Goal: Information Seeking & Learning: Learn about a topic

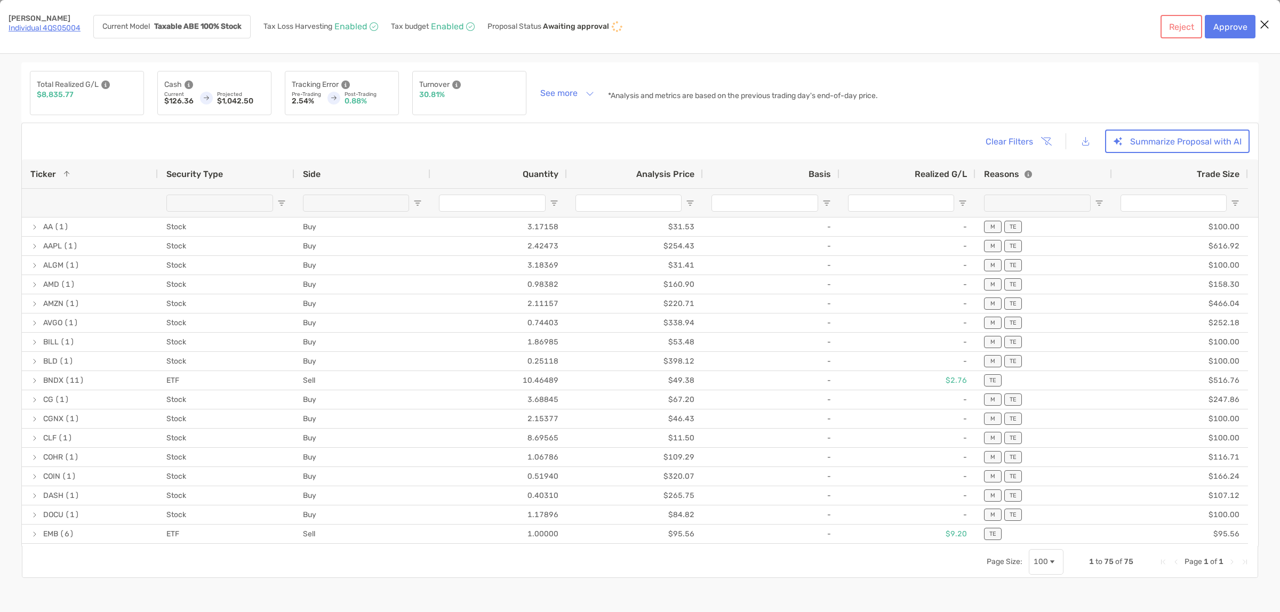
click at [64, 29] on link "Individual 4QS05004" at bounding box center [45, 27] width 72 height 9
click at [1260, 23] on icon "Close modal" at bounding box center [1265, 24] width 10 height 13
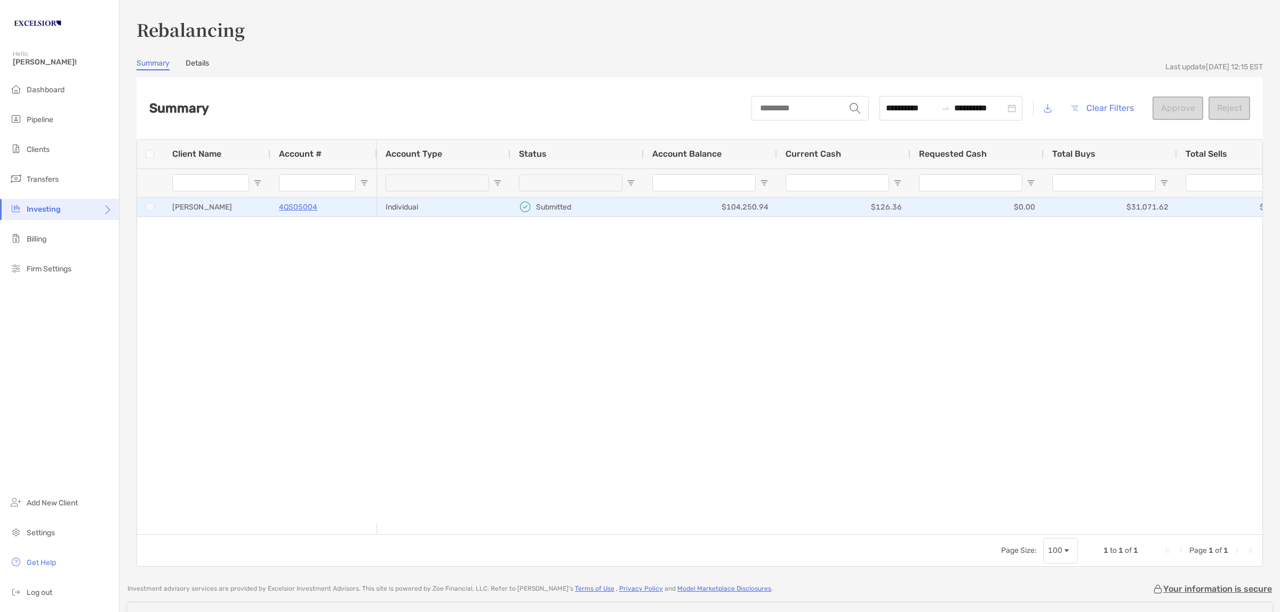
click at [198, 207] on div "[PERSON_NAME]" at bounding box center [217, 207] width 107 height 19
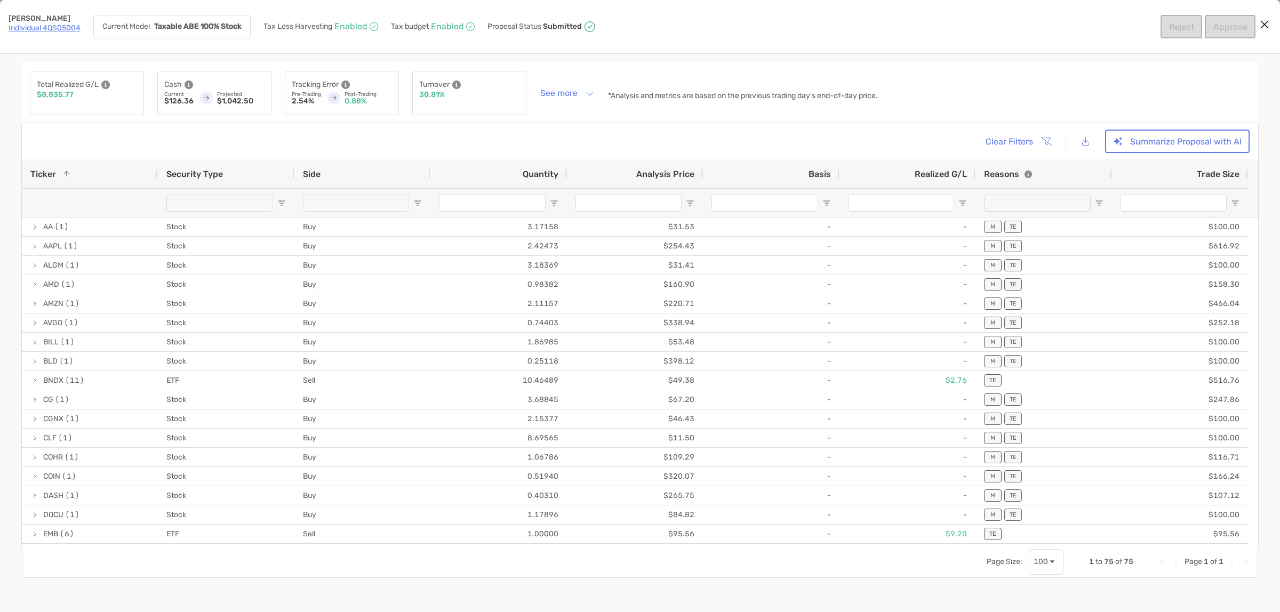
click at [1260, 21] on icon "Close modal" at bounding box center [1265, 24] width 10 height 13
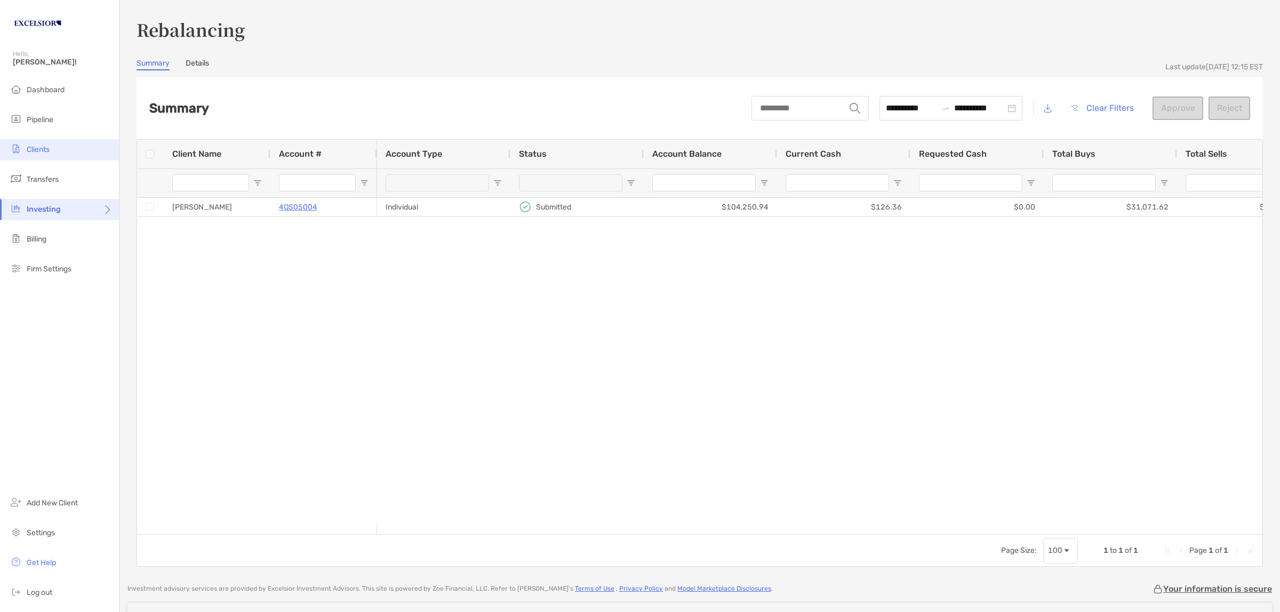
click at [25, 145] on li "Clients" at bounding box center [59, 149] width 119 height 21
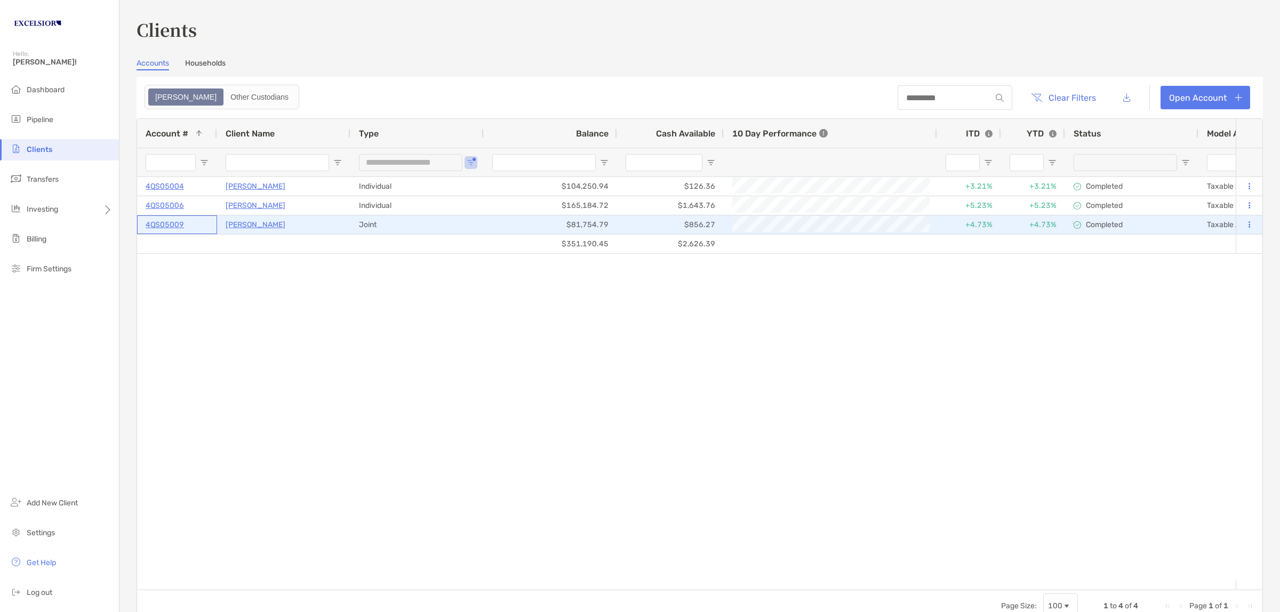
click at [174, 224] on p "4QS05009" at bounding box center [165, 224] width 38 height 13
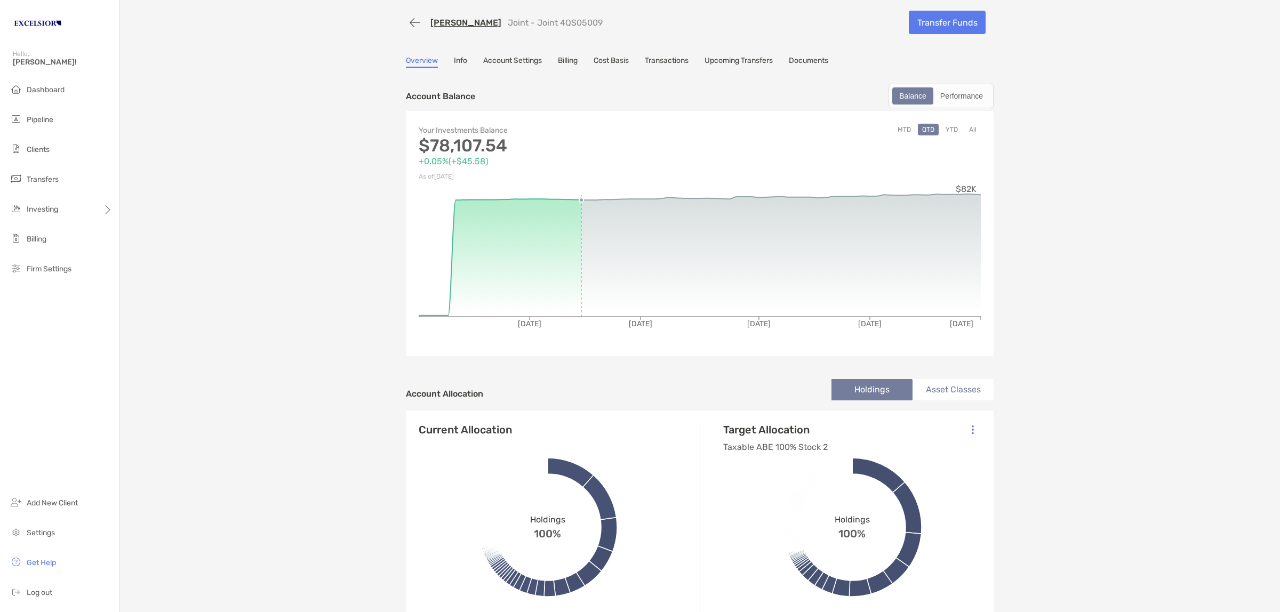
click at [614, 60] on link "Cost Basis" at bounding box center [611, 62] width 35 height 12
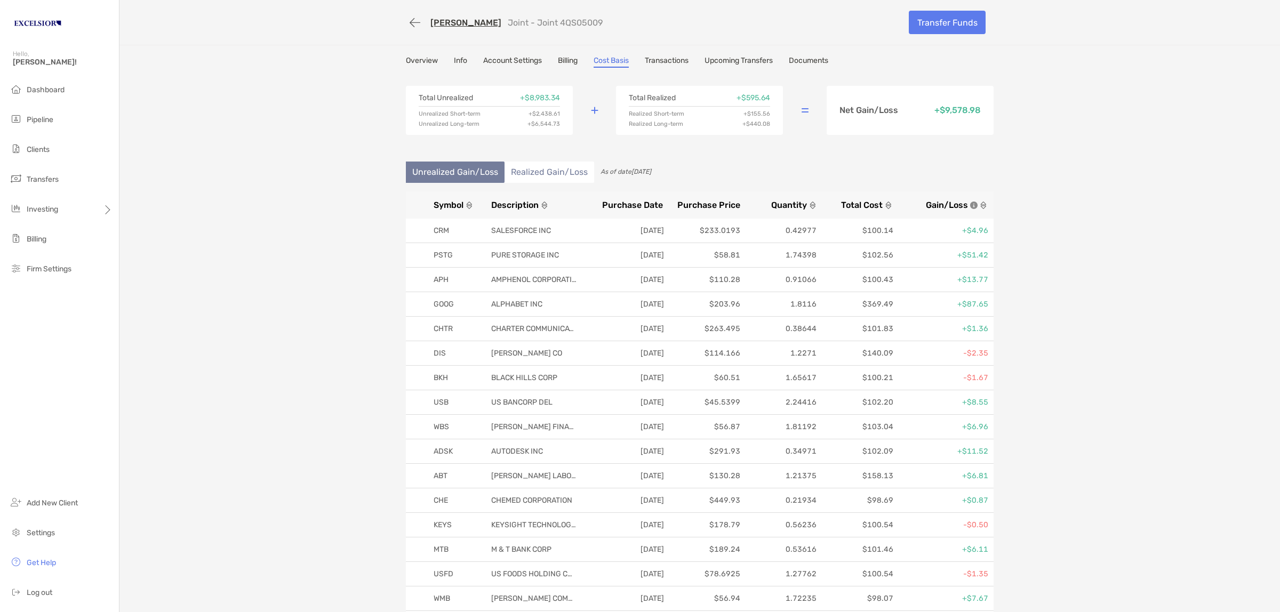
click at [939, 200] on span "Gain/Loss" at bounding box center [947, 205] width 42 height 10
click at [949, 203] on span "Gain/Loss" at bounding box center [947, 205] width 42 height 10
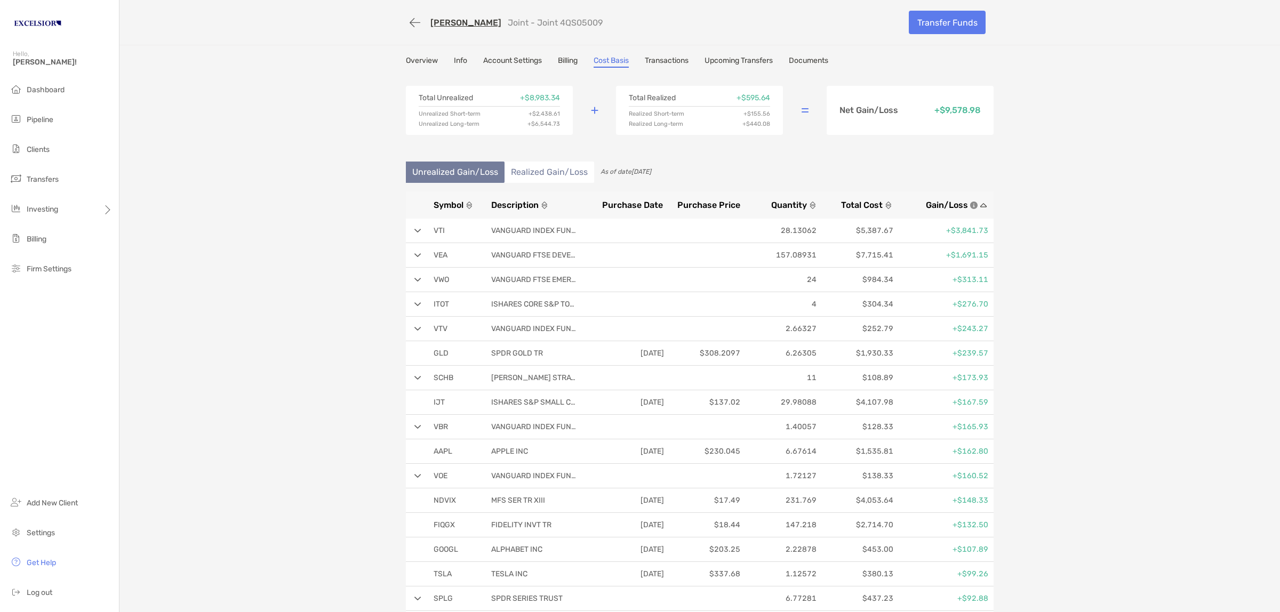
click at [414, 229] on img at bounding box center [417, 231] width 7 height 4
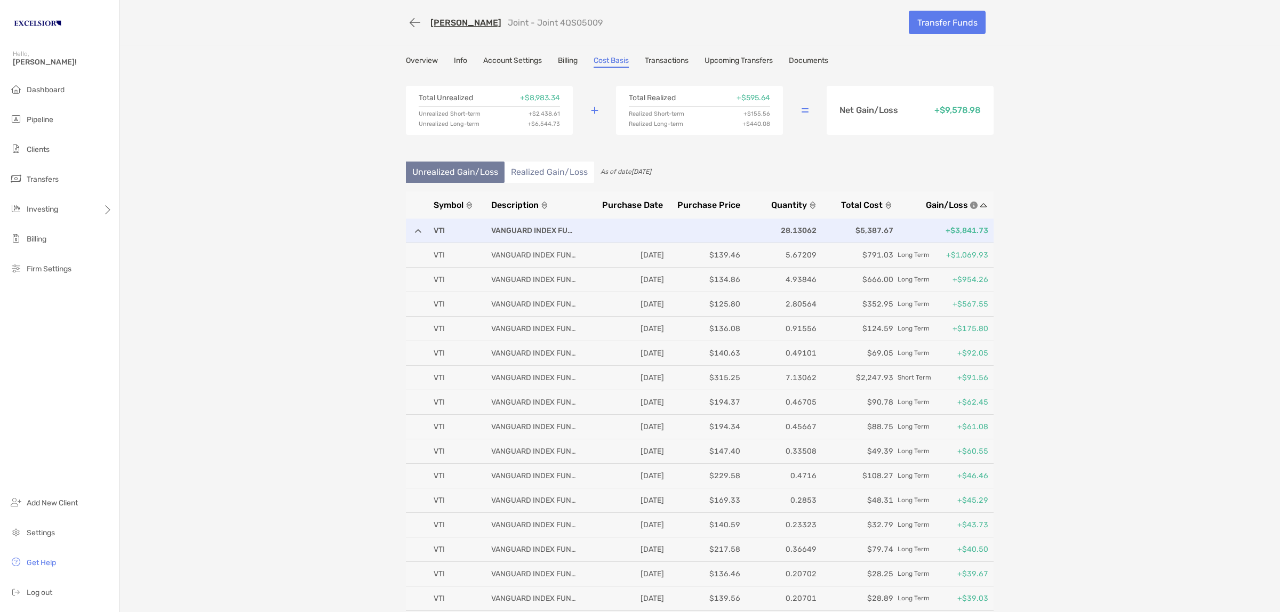
click at [410, 227] on div "VTI VANGUARD INDEX FUNDS 28.13062 $5,387.67 +$3,841.73" at bounding box center [700, 231] width 588 height 25
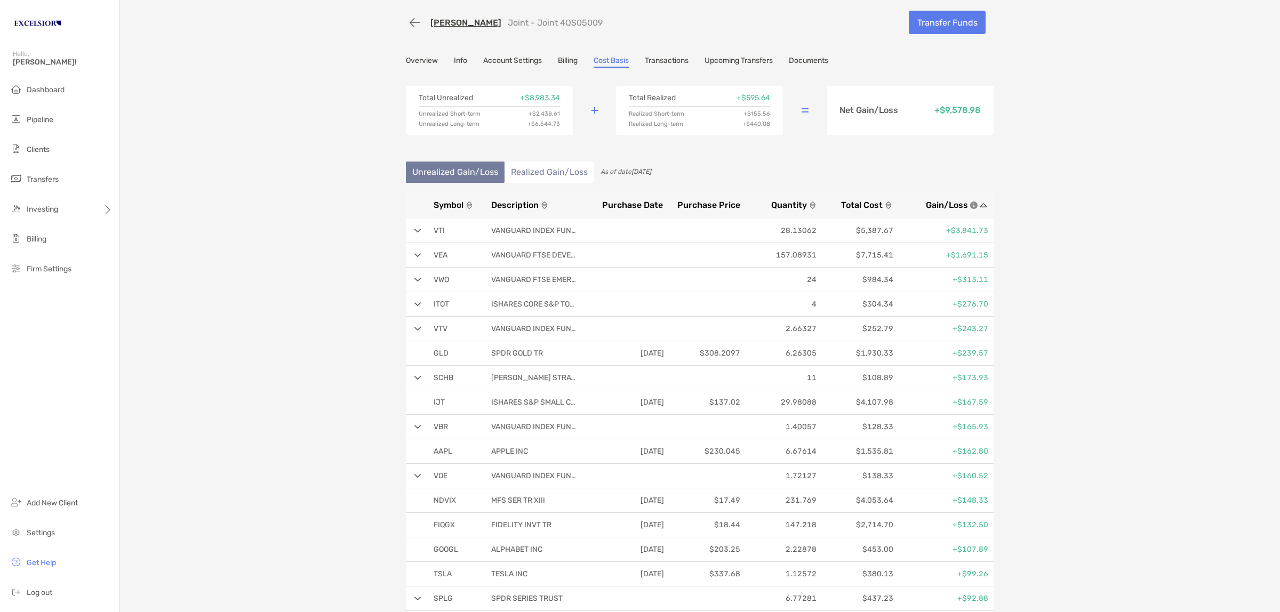
click at [496, 59] on link "Account Settings" at bounding box center [512, 62] width 59 height 12
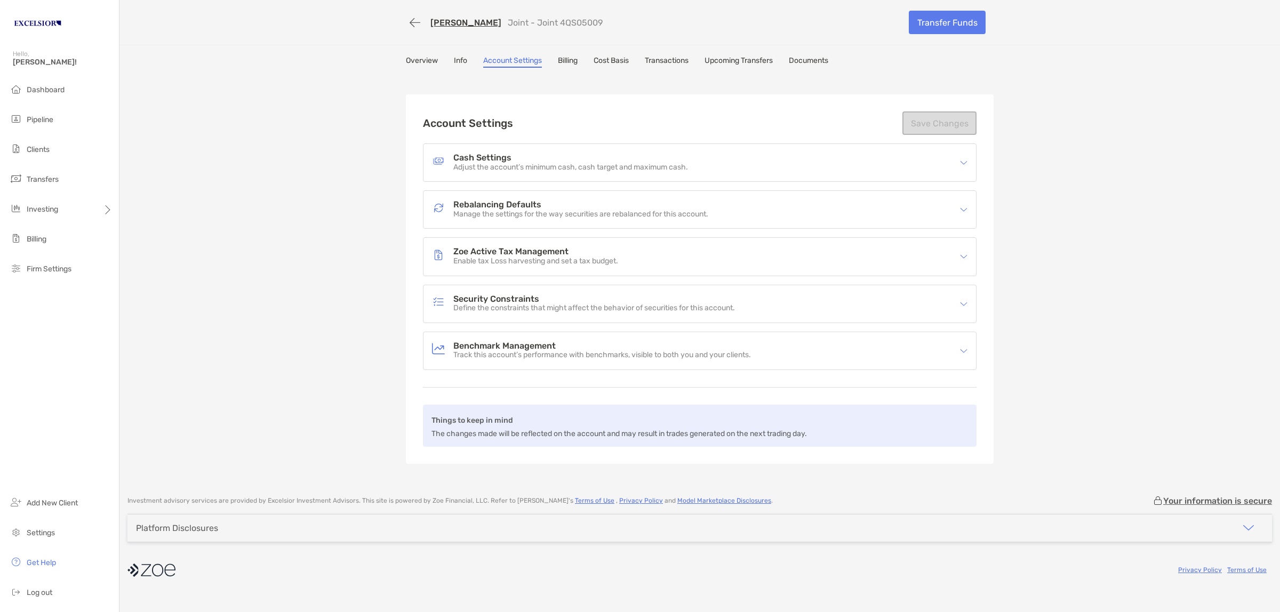
click at [425, 59] on link "Overview" at bounding box center [422, 62] width 32 height 12
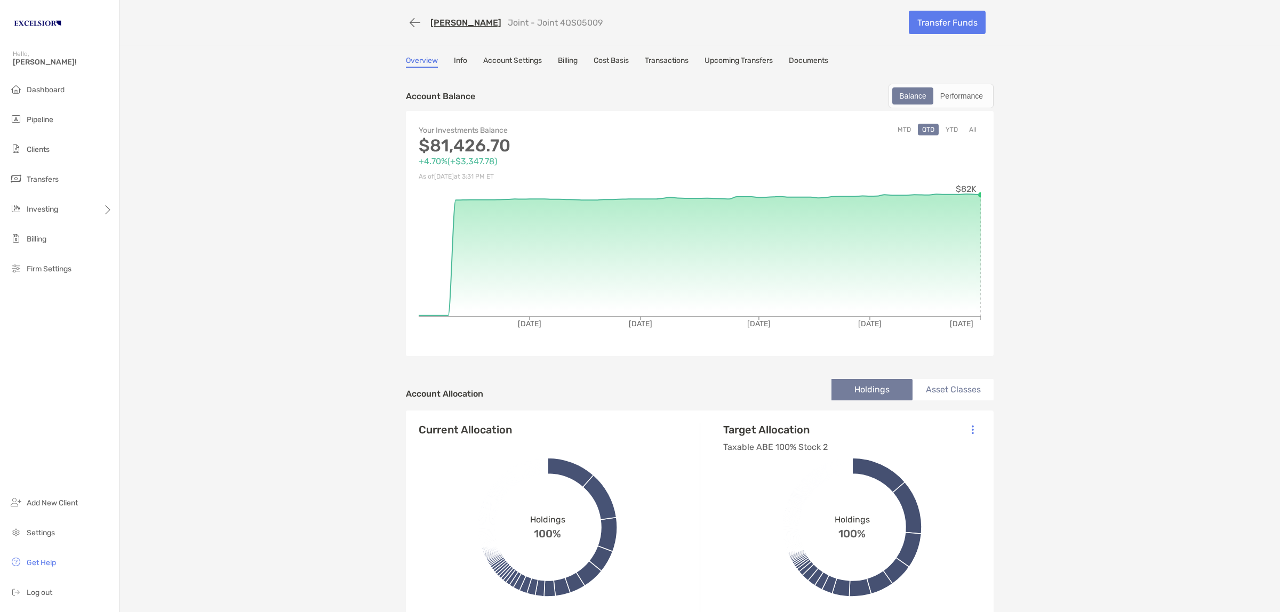
click at [515, 57] on link "Account Settings" at bounding box center [512, 62] width 59 height 12
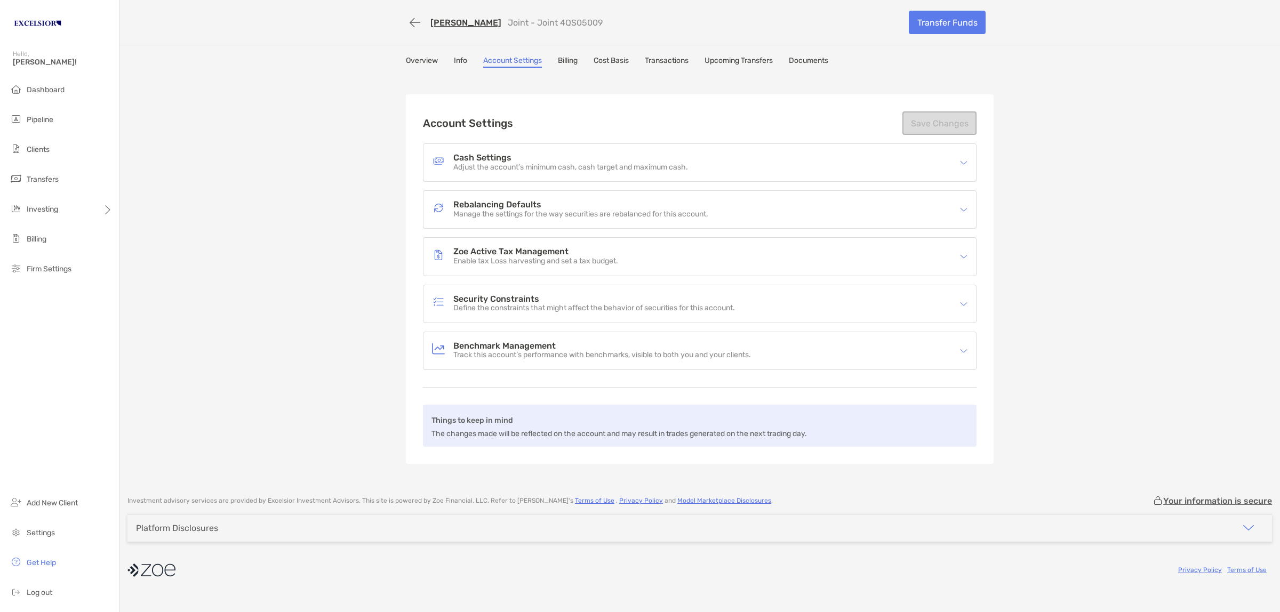
click at [464, 211] on p "Manage the settings for the way securities are rebalanced for this account." at bounding box center [580, 214] width 255 height 9
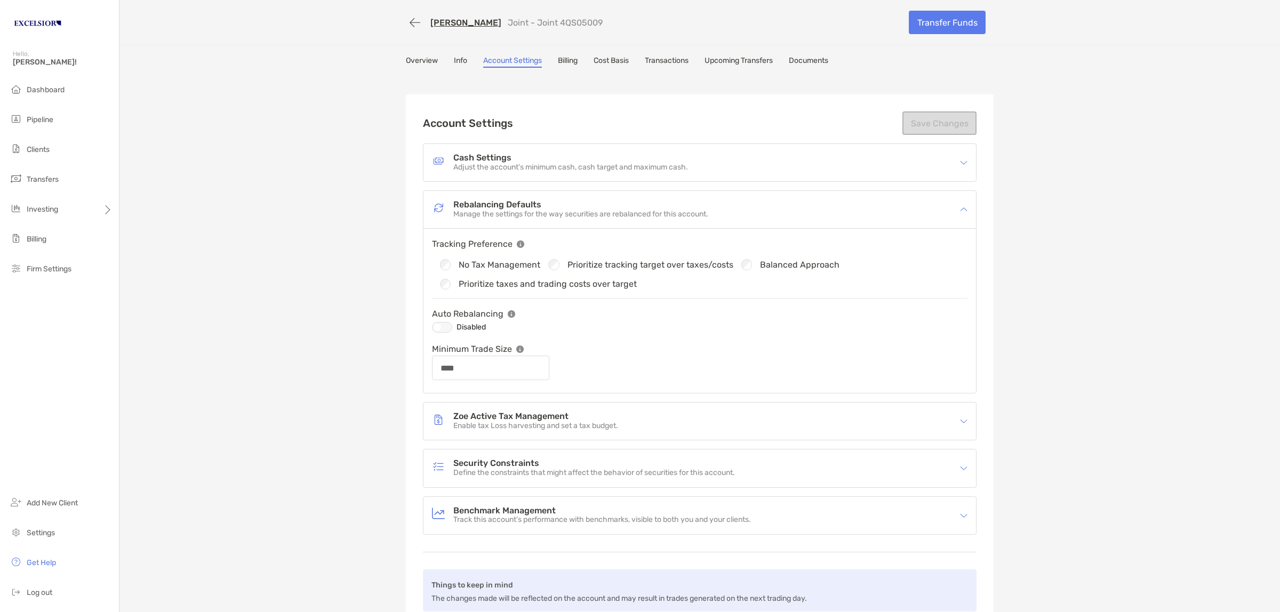
click at [485, 463] on h4 "Security Constraints" at bounding box center [594, 463] width 282 height 9
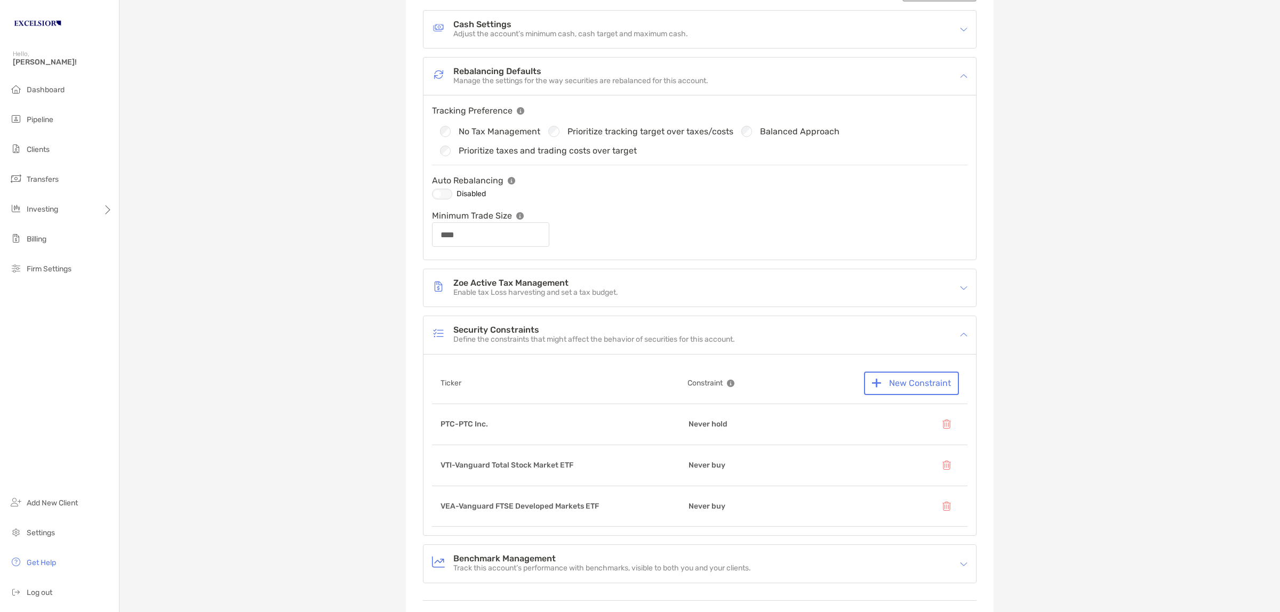
scroll to position [200, 0]
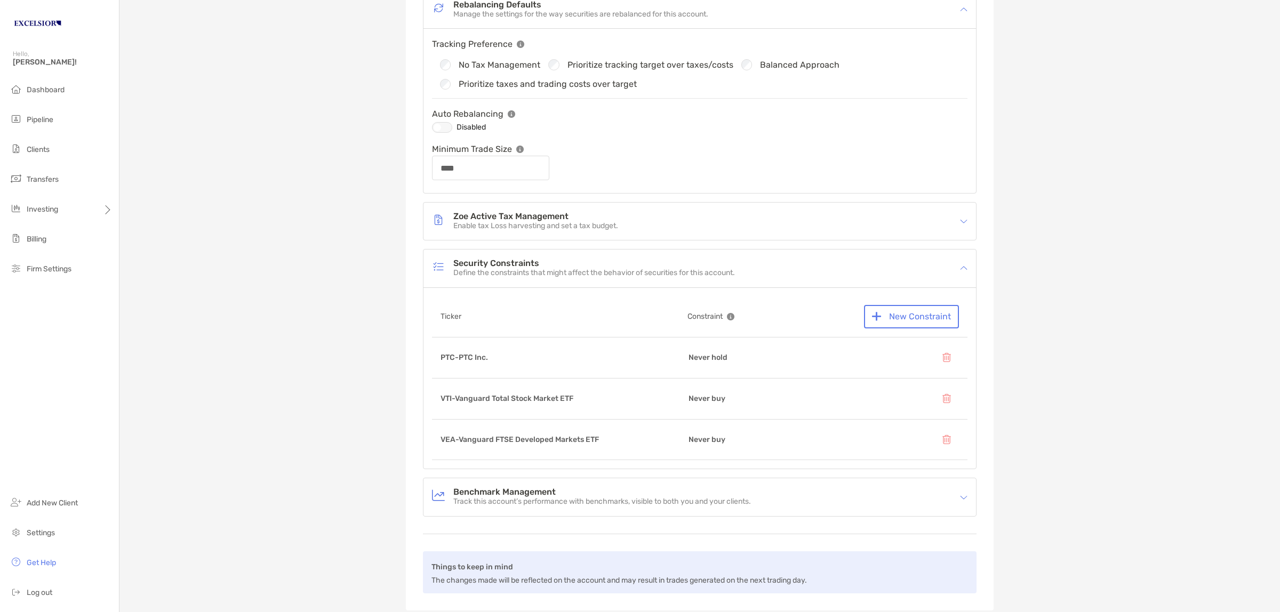
click at [277, 318] on div "Matthew Abeling Joint - Joint 4QS05009 Transfer Funds Overview Info Account Set…" at bounding box center [699, 216] width 1160 height 832
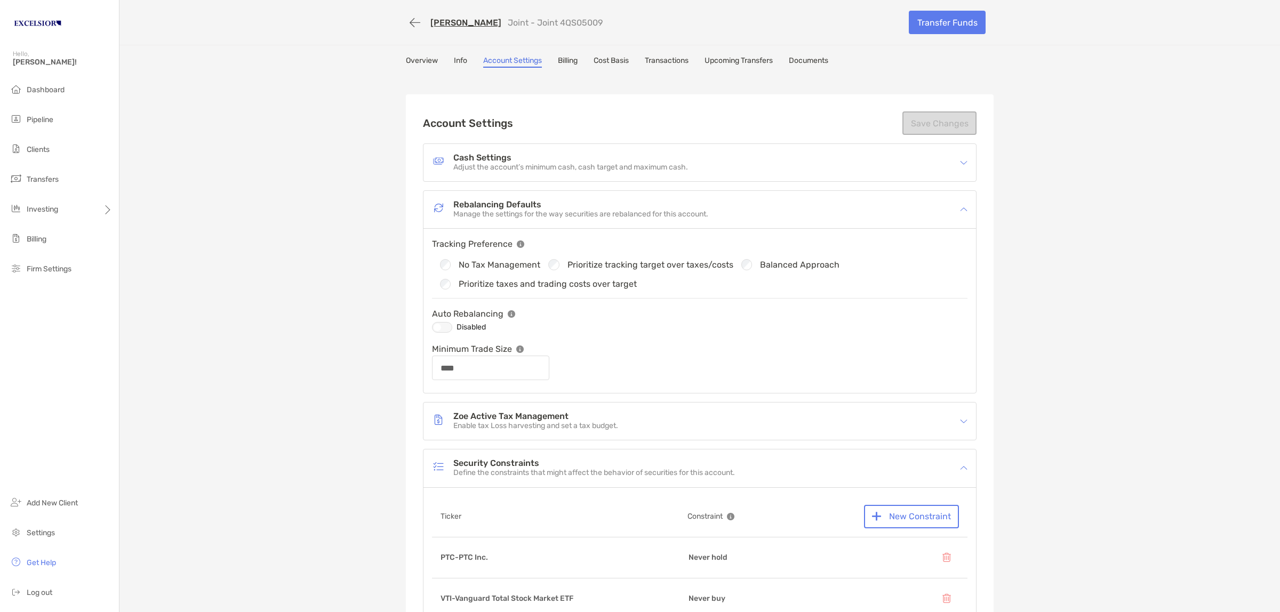
click at [609, 54] on div "Matthew Abeling Joint - Joint 4QS05009 Transfer Funds Overview Info Account Set…" at bounding box center [699, 416] width 1160 height 832
click at [609, 56] on link "Cost Basis" at bounding box center [611, 62] width 35 height 12
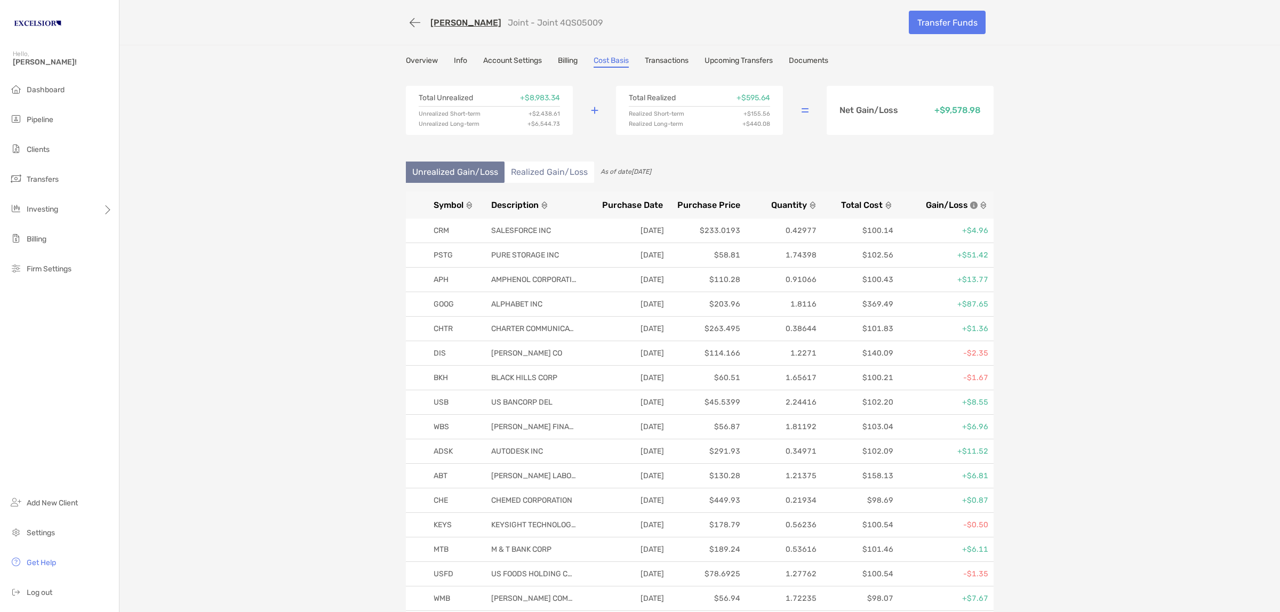
click at [937, 201] on span "Gain/Loss" at bounding box center [947, 205] width 42 height 10
click at [934, 201] on span "Gain/Loss" at bounding box center [947, 205] width 42 height 10
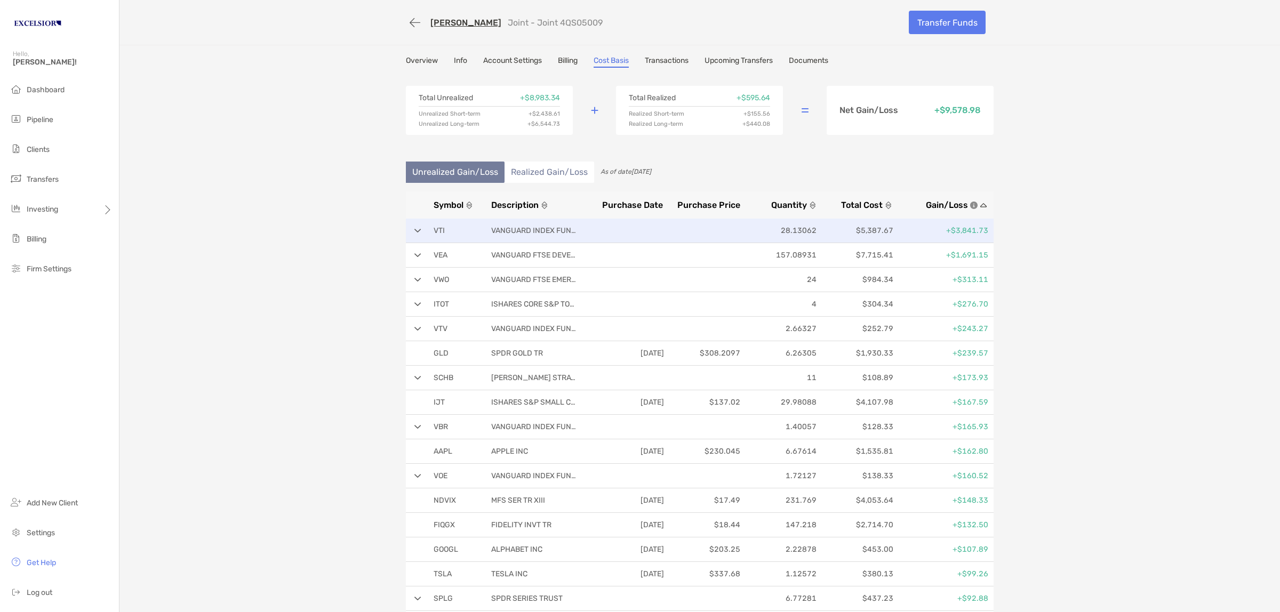
click at [406, 228] on div "VTI VANGUARD INDEX FUNDS 28.13062 $5,387.67 +$3,841.73" at bounding box center [700, 231] width 588 height 25
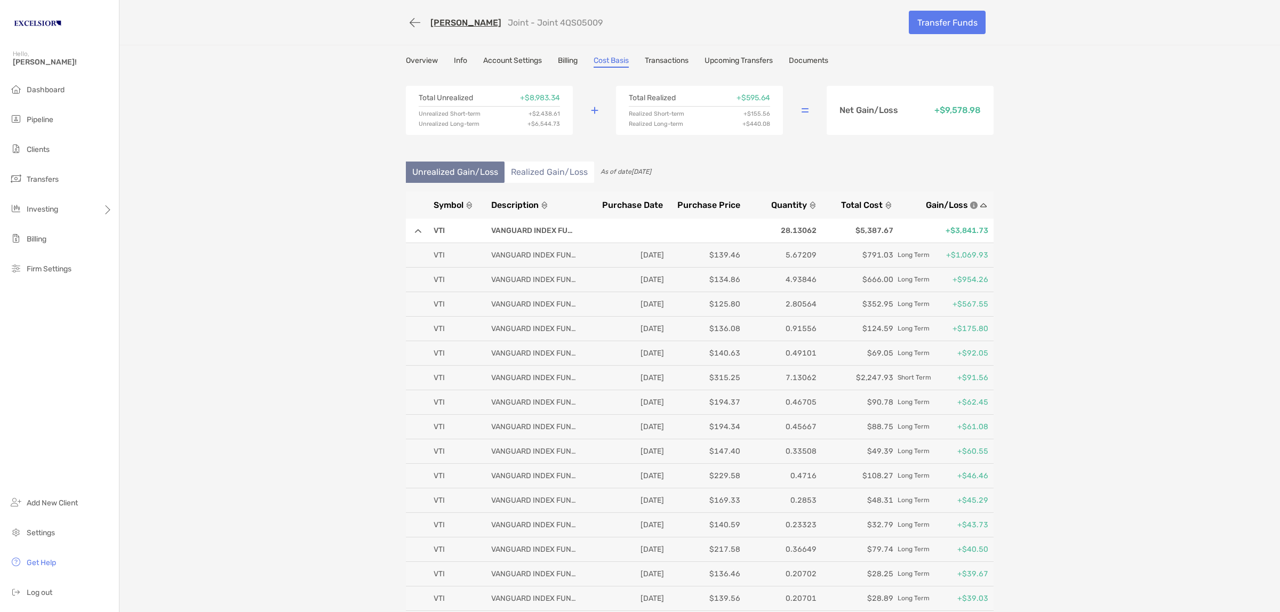
click at [643, 201] on span "Purchase Date" at bounding box center [632, 205] width 61 height 10
click at [639, 204] on span "Purchase Date" at bounding box center [632, 205] width 61 height 10
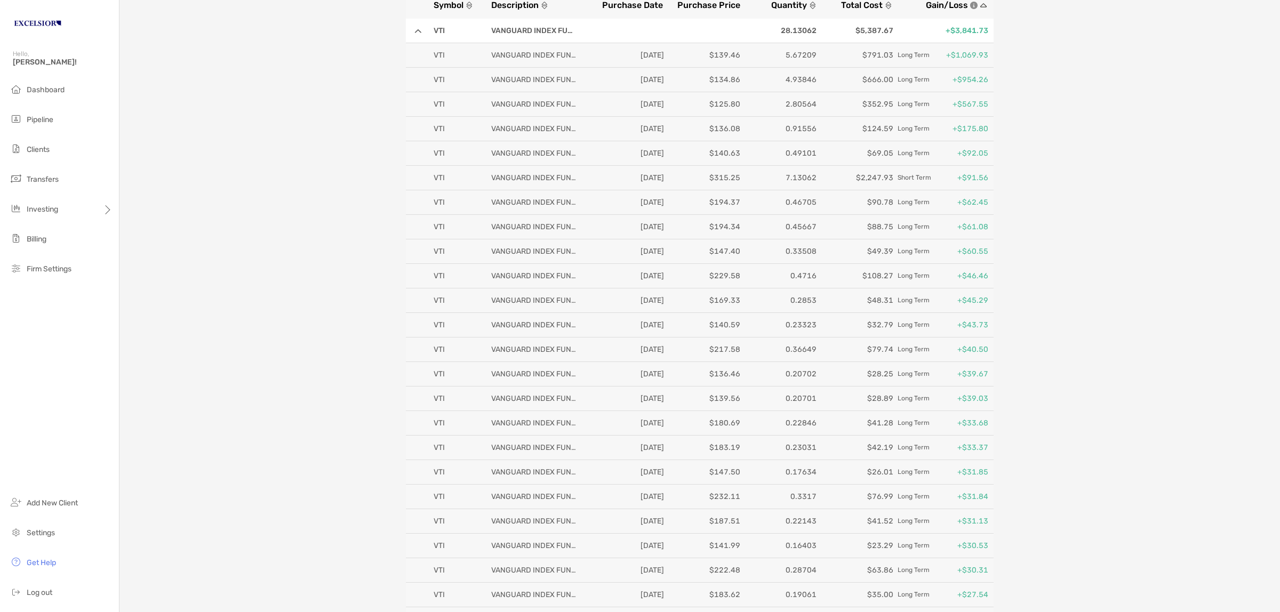
scroll to position [67, 0]
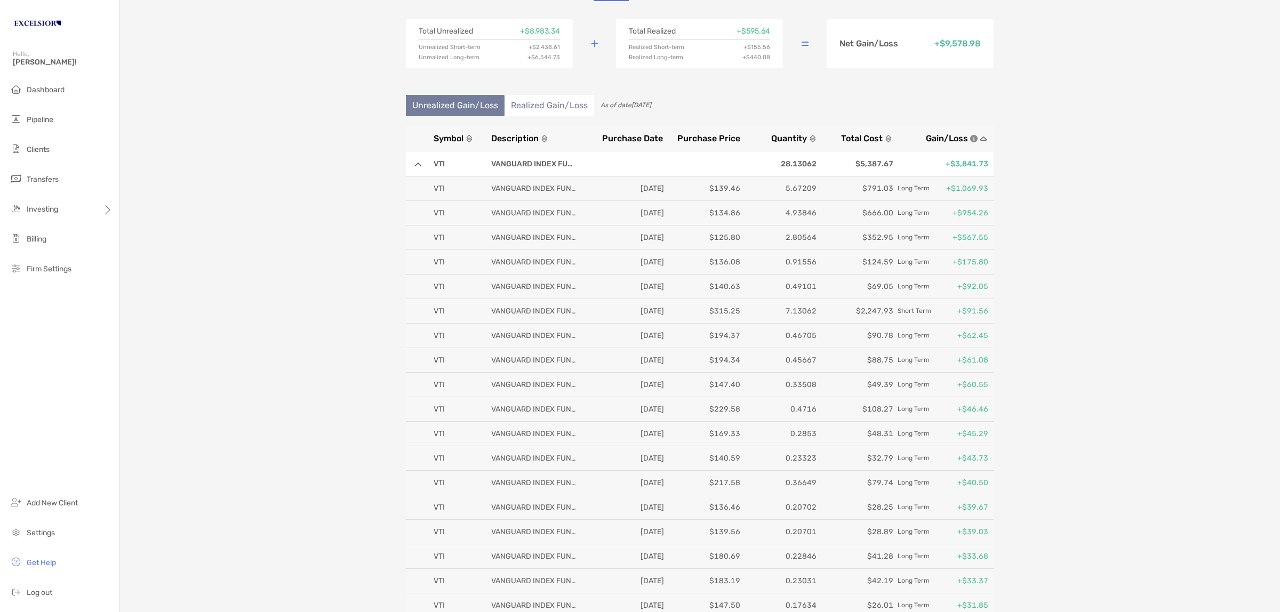
click at [649, 307] on p "[DATE]" at bounding box center [628, 310] width 72 height 13
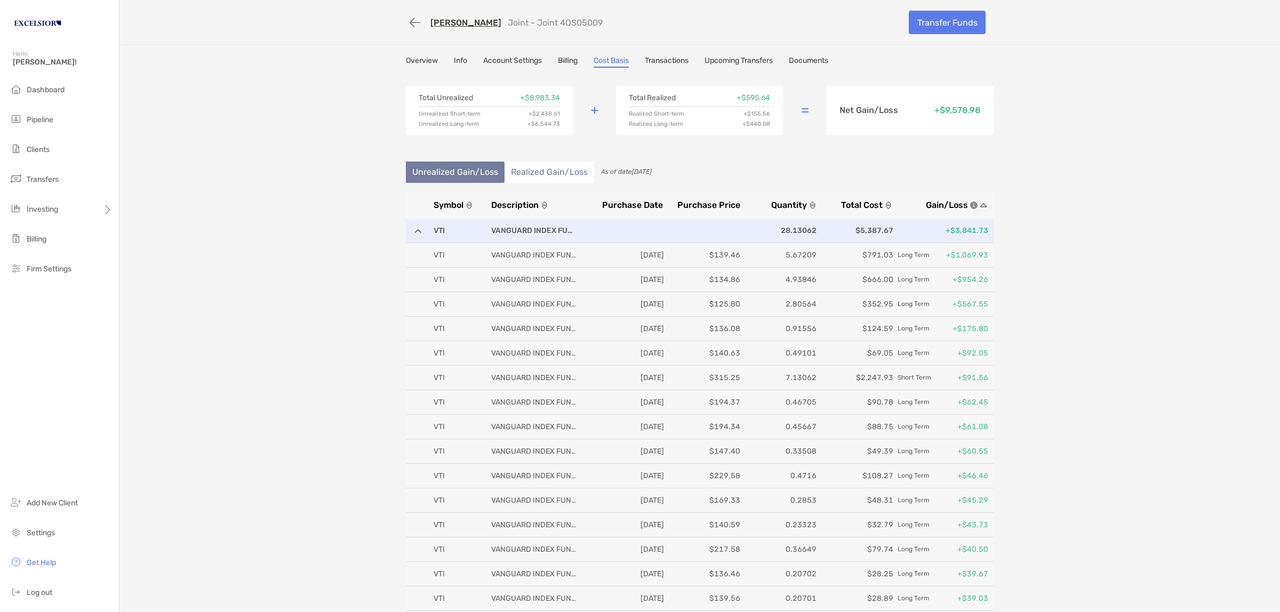
click at [414, 232] on div "VTI VANGUARD INDEX FUNDS 28.13062 $5,387.67 +$3,841.73" at bounding box center [700, 231] width 588 height 25
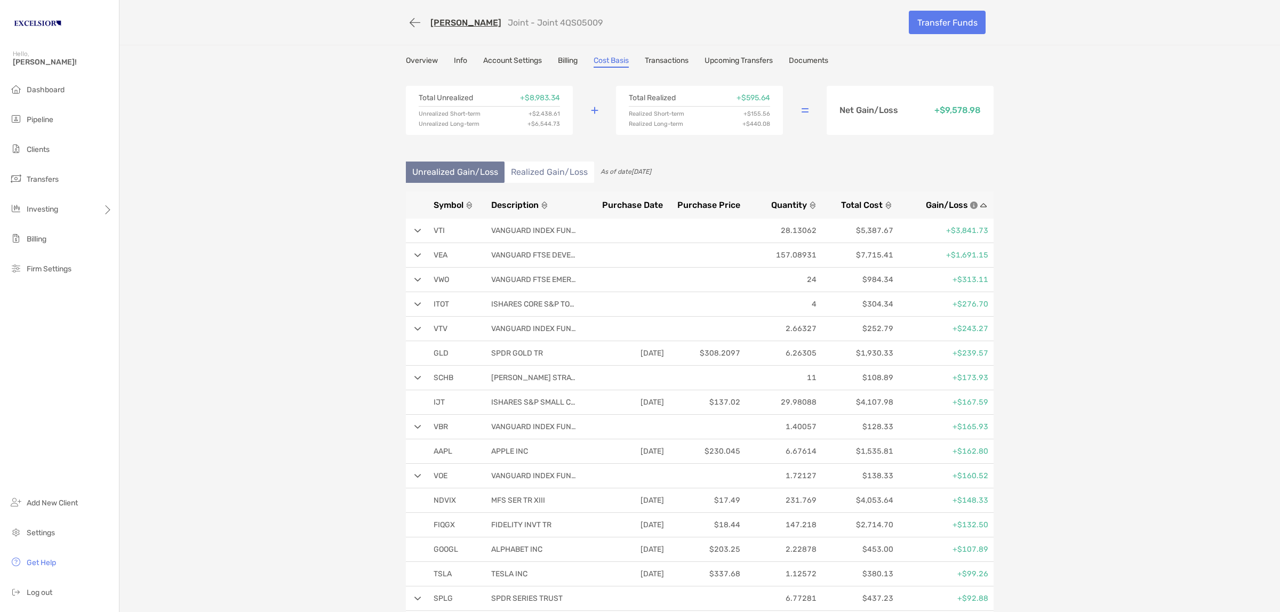
click at [412, 18] on button "button" at bounding box center [415, 23] width 18 height 20
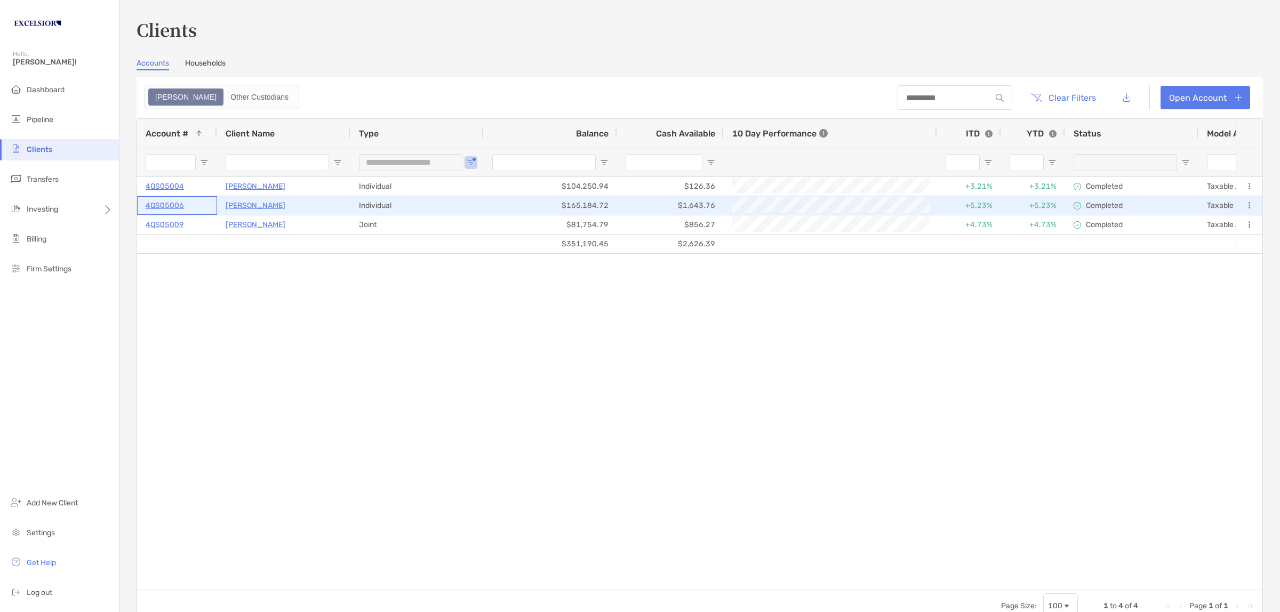
click at [164, 202] on p "4QS05006" at bounding box center [165, 205] width 38 height 13
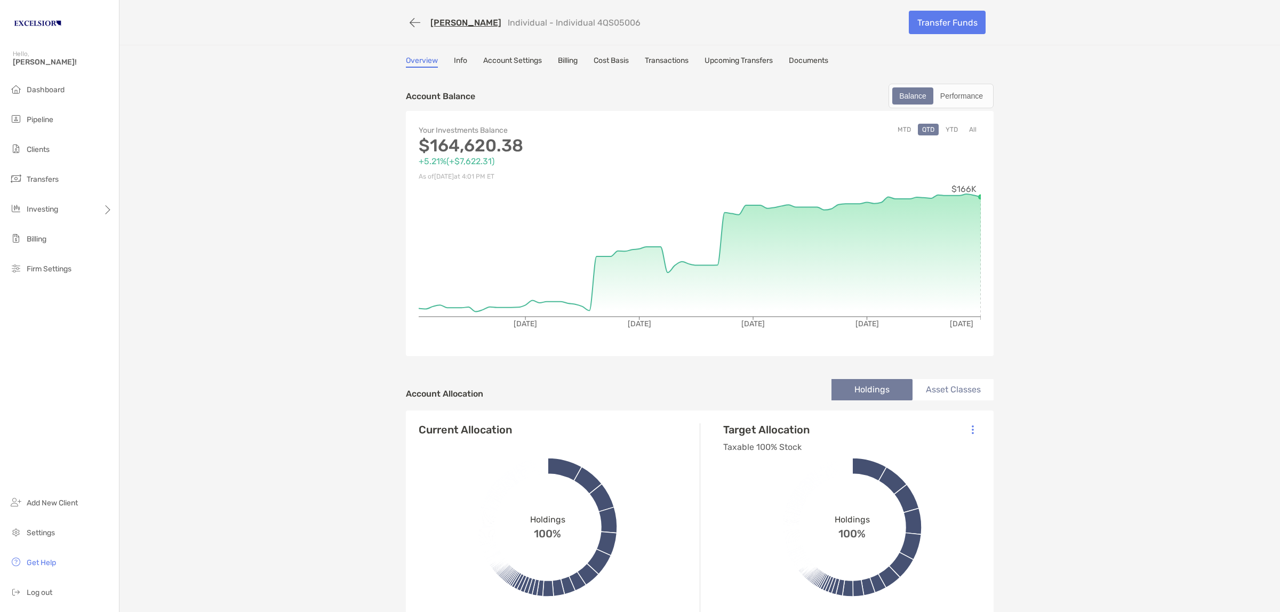
click at [619, 60] on link "Cost Basis" at bounding box center [611, 62] width 35 height 12
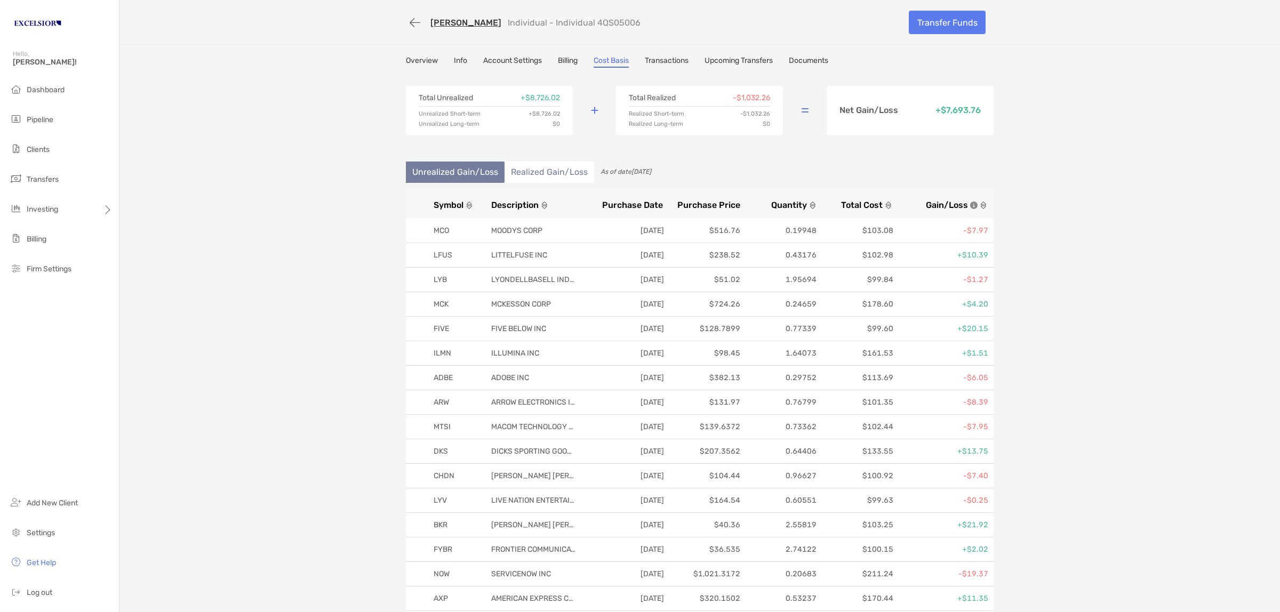
click at [911, 168] on div "Unrealized Gain/Loss Realized Gain/Loss" at bounding box center [700, 177] width 588 height 30
click at [936, 207] on span "Gain/Loss" at bounding box center [947, 205] width 42 height 10
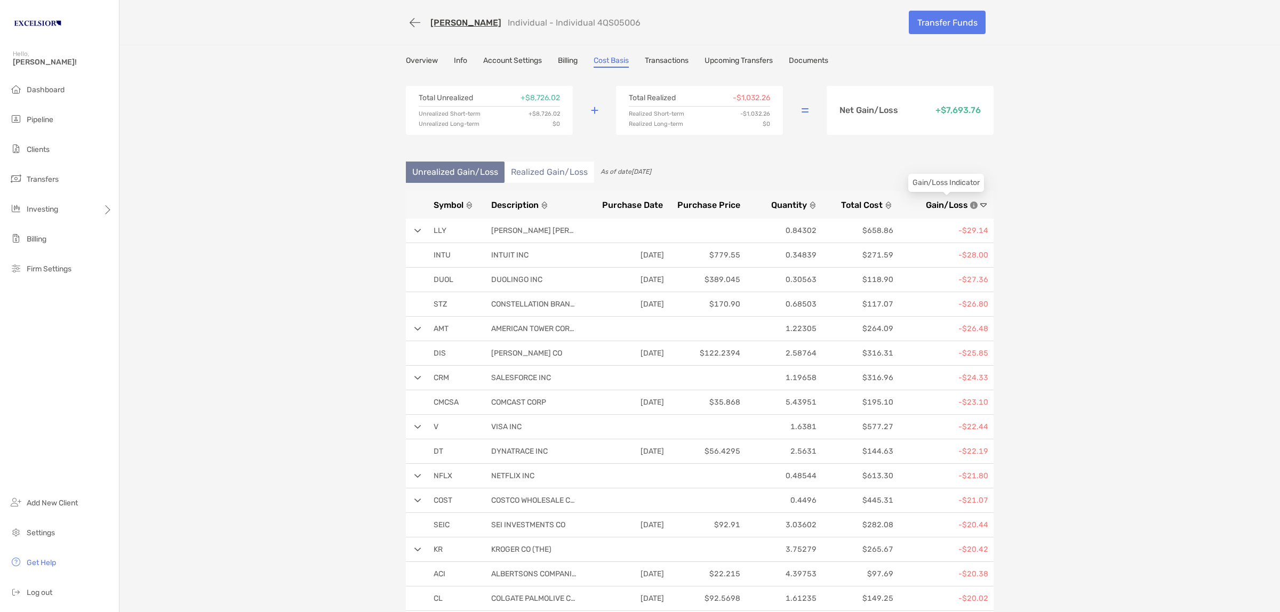
click at [932, 203] on span "Gain/Loss" at bounding box center [947, 205] width 42 height 10
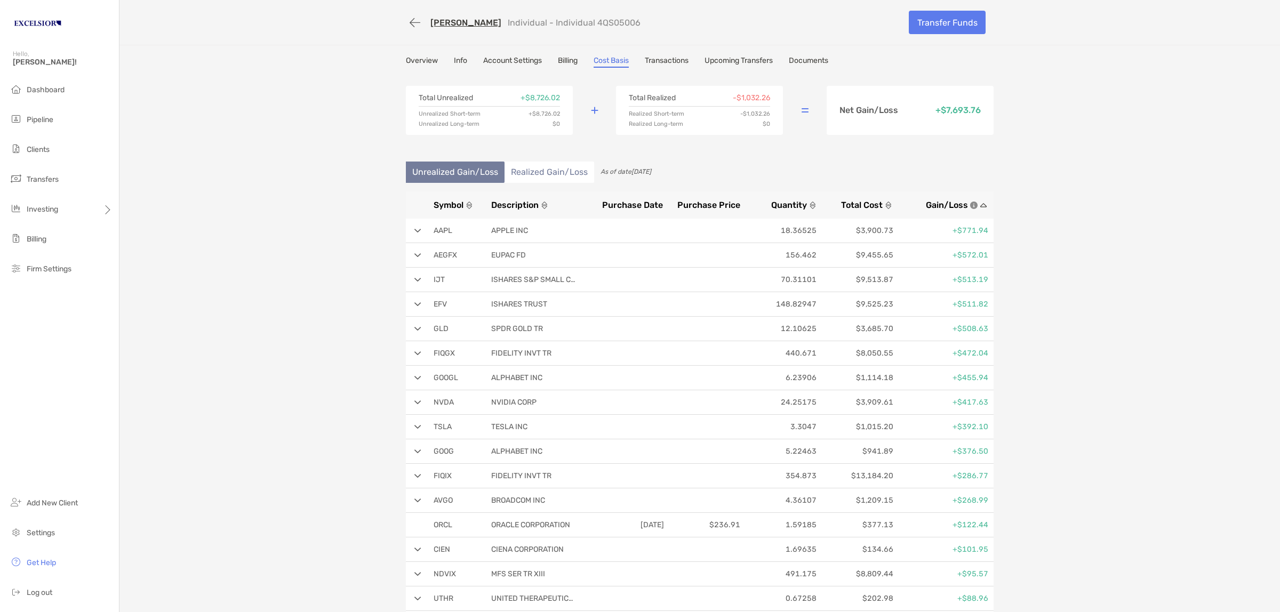
click at [980, 203] on img at bounding box center [983, 205] width 7 height 7
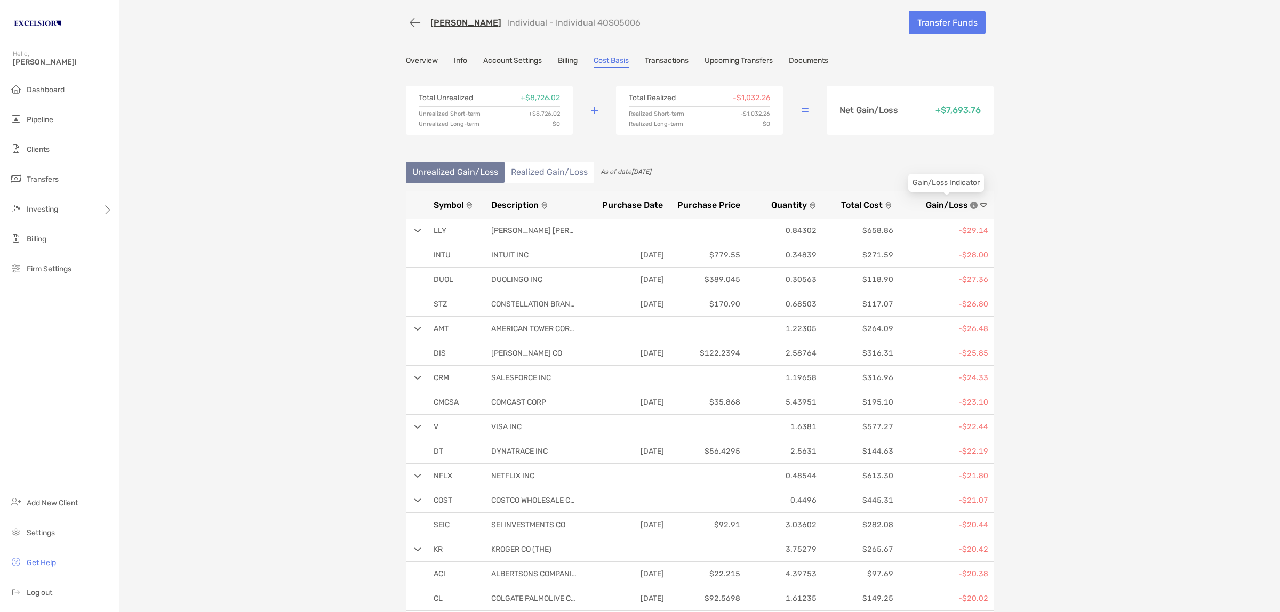
click at [933, 203] on span "Gain/Loss" at bounding box center [947, 205] width 42 height 10
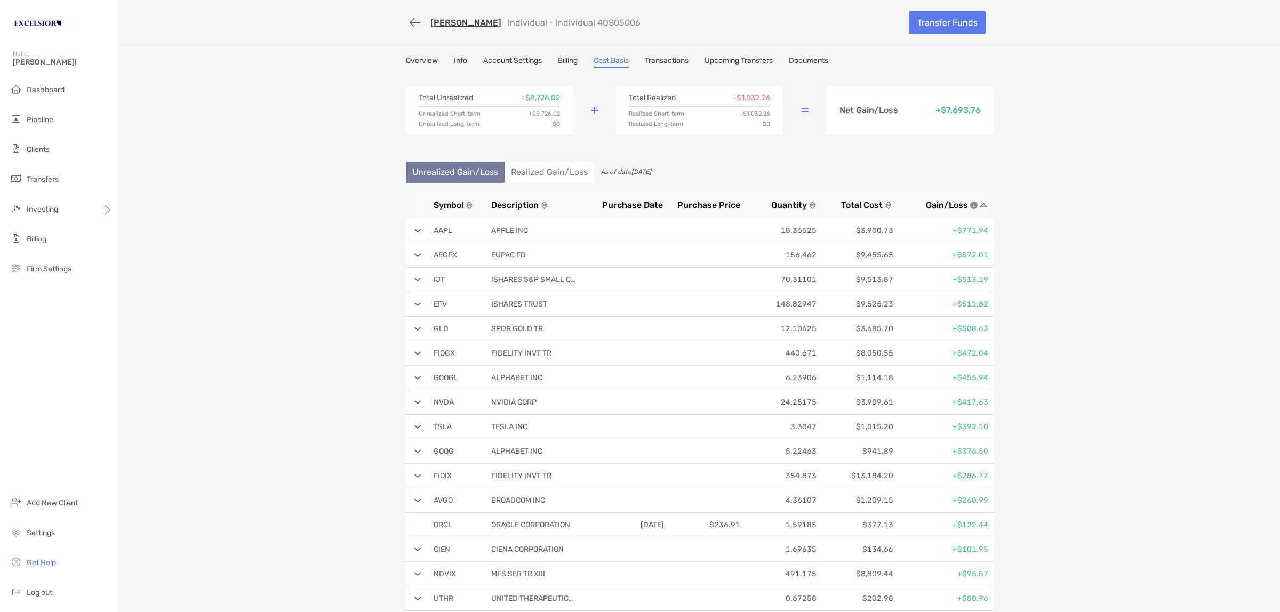
click at [492, 57] on link "Account Settings" at bounding box center [512, 62] width 59 height 12
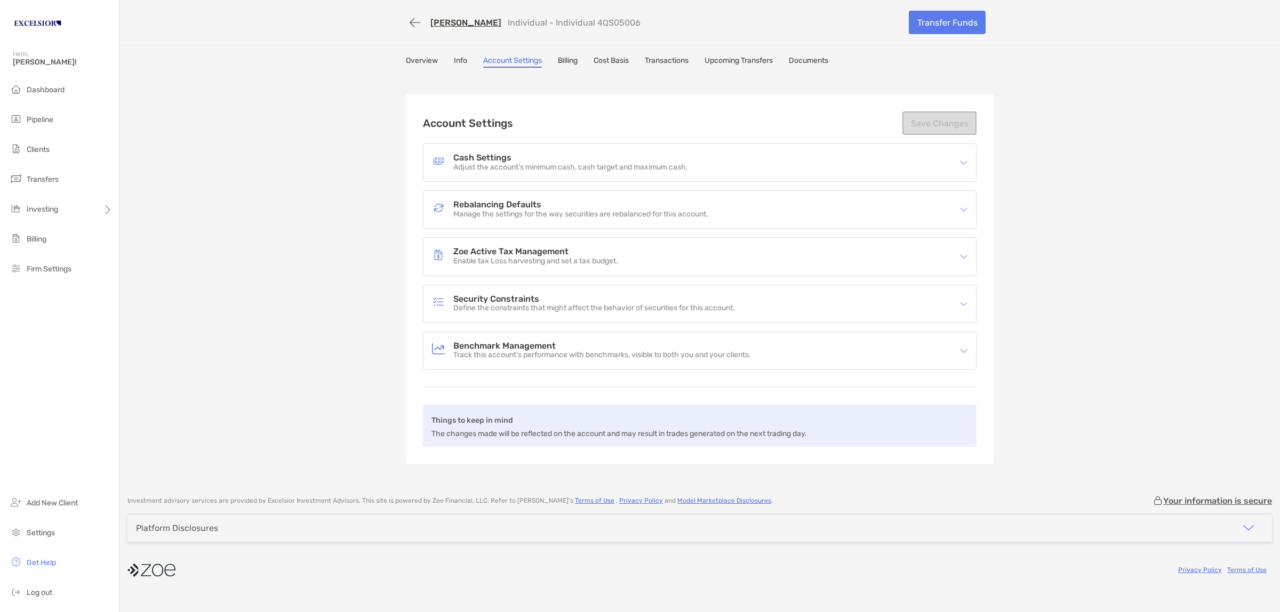
click at [412, 53] on div "Emily Abeling Individual - Individual 4QS05006 Transfer Funds Overview Info Acc…" at bounding box center [699, 242] width 1160 height 485
click at [415, 59] on link "Overview" at bounding box center [422, 62] width 32 height 12
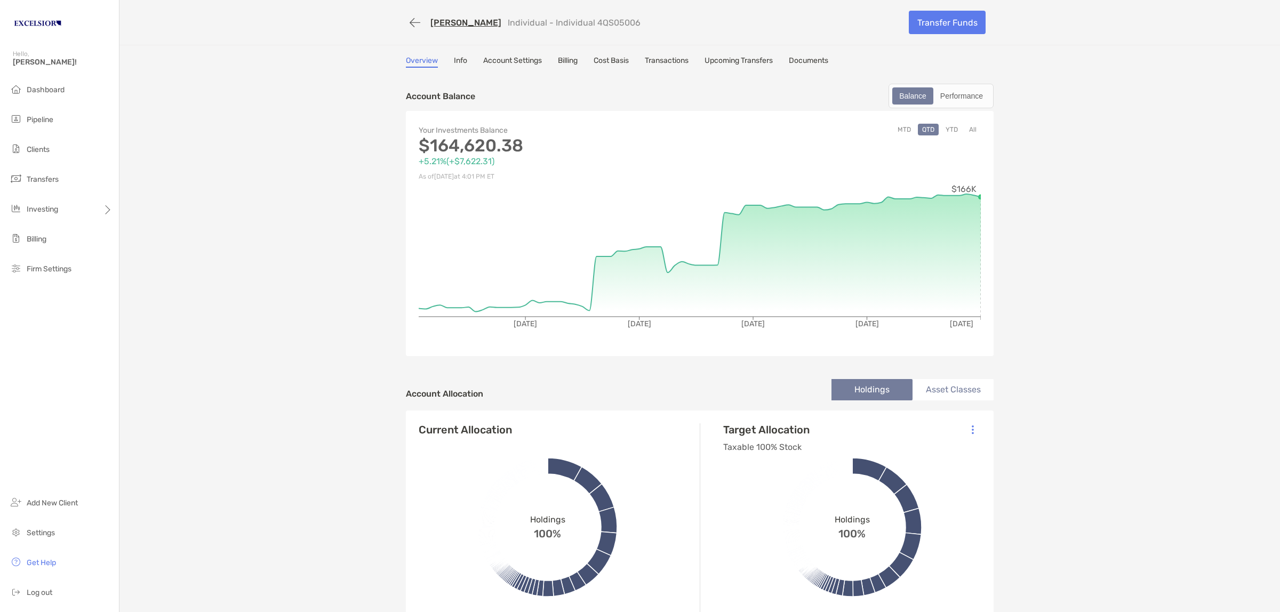
click at [617, 57] on link "Cost Basis" at bounding box center [611, 62] width 35 height 12
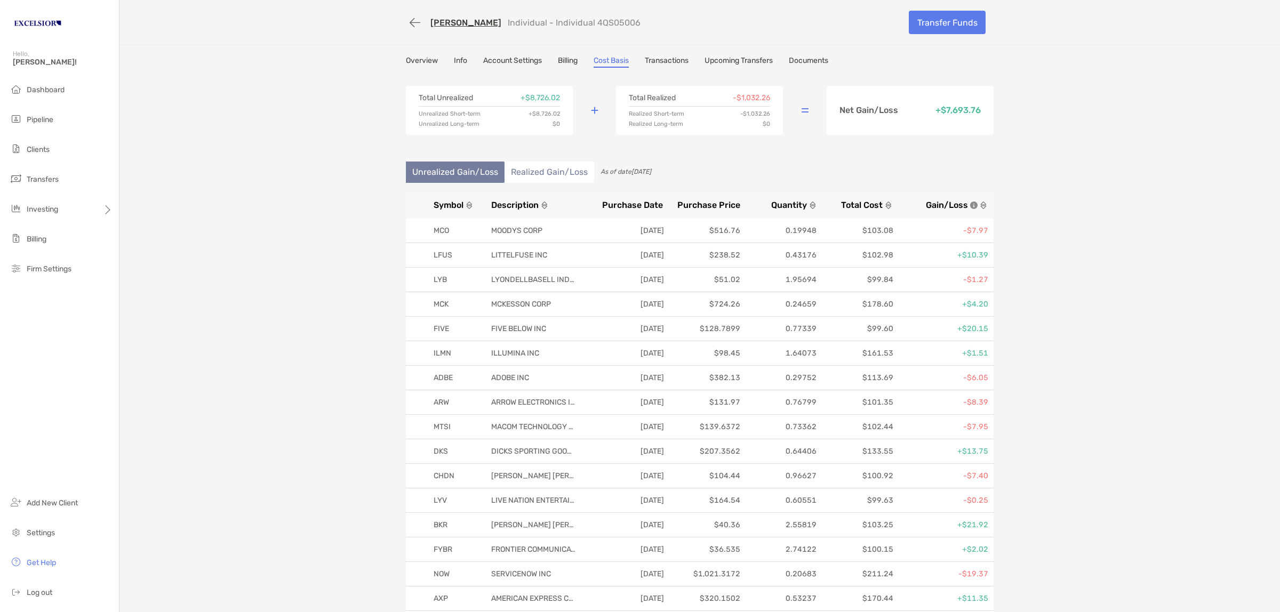
click at [434, 200] on span "Symbol" at bounding box center [449, 205] width 30 height 10
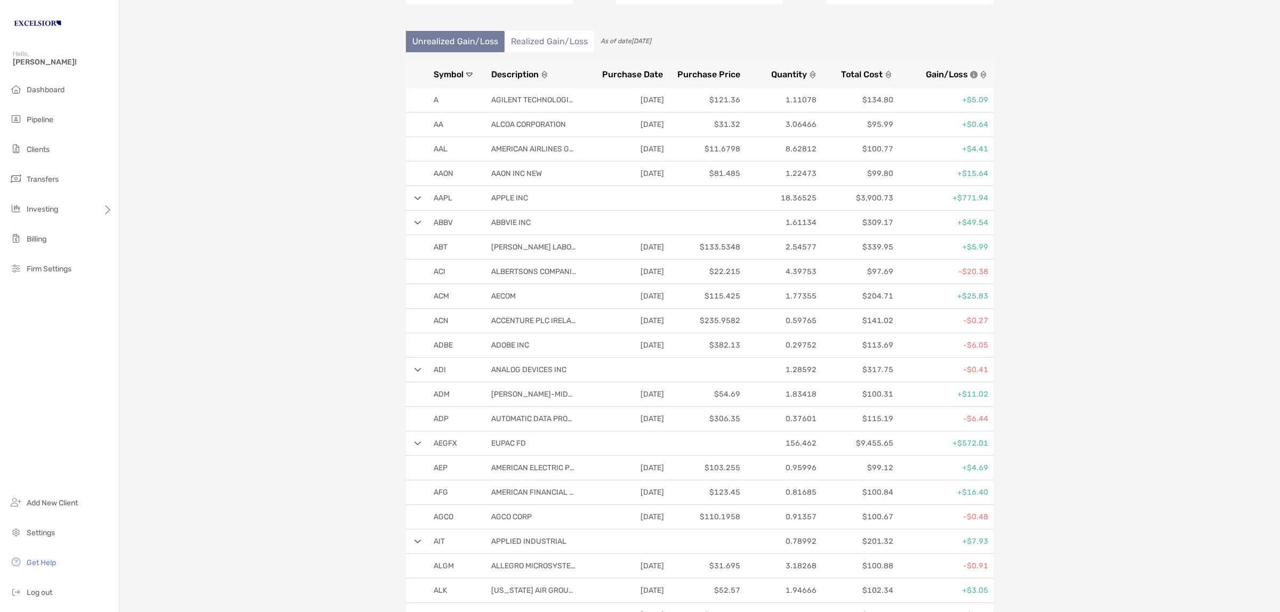
scroll to position [93, 0]
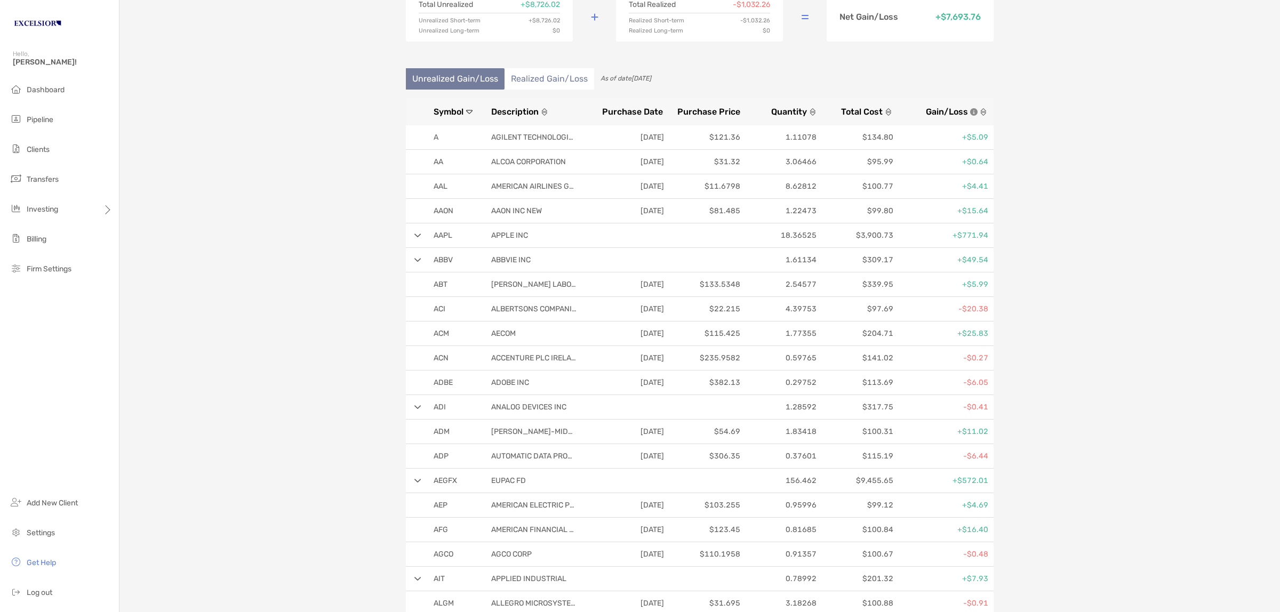
click at [414, 480] on img at bounding box center [417, 481] width 7 height 4
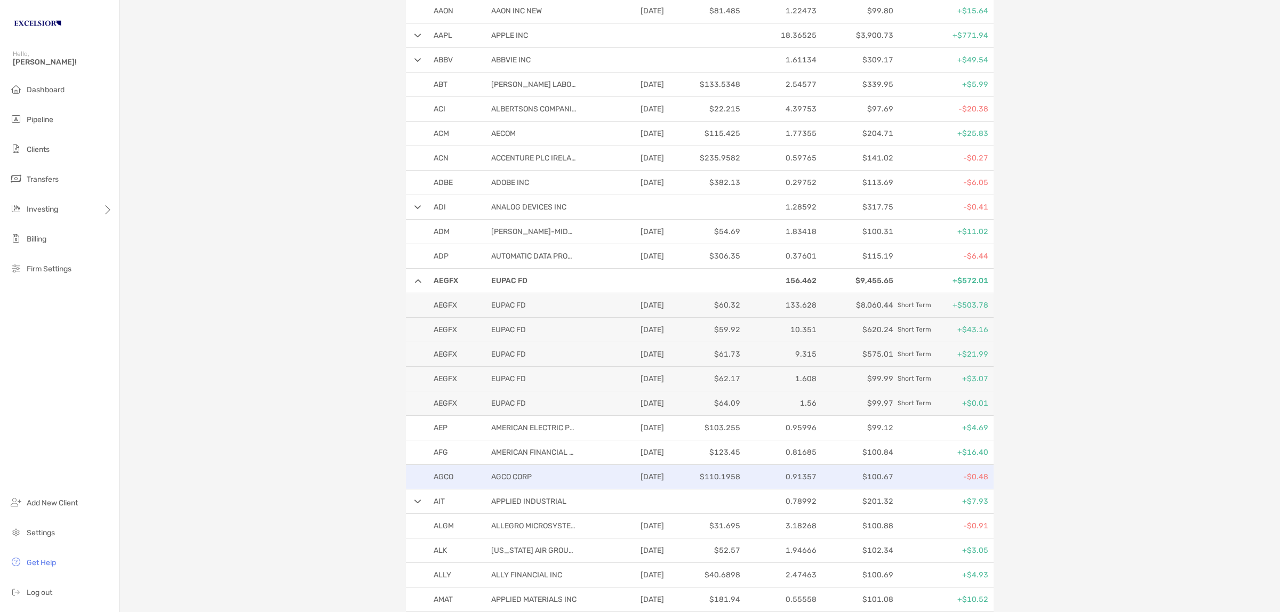
scroll to position [360, 0]
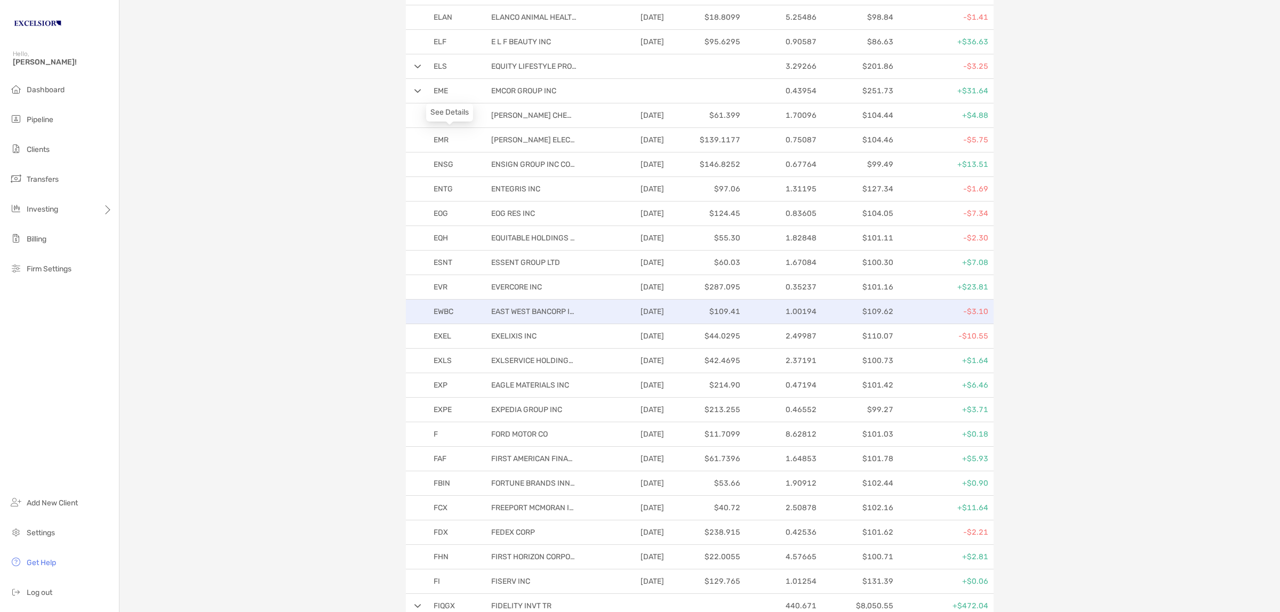
scroll to position [3693, 0]
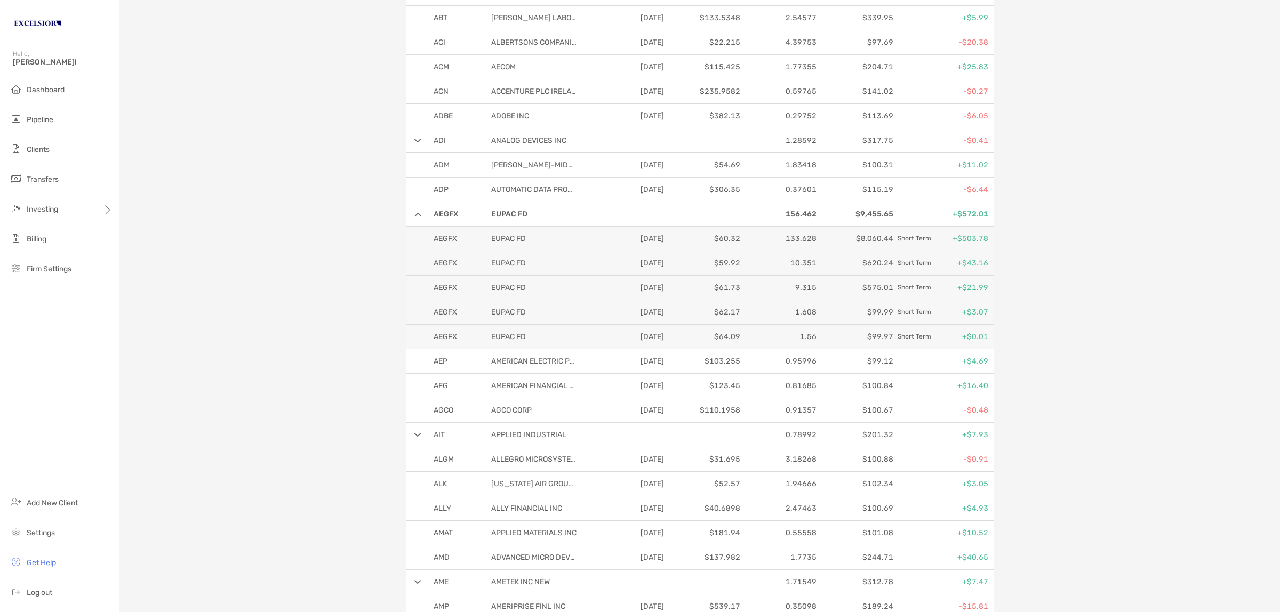
scroll to position [0, 0]
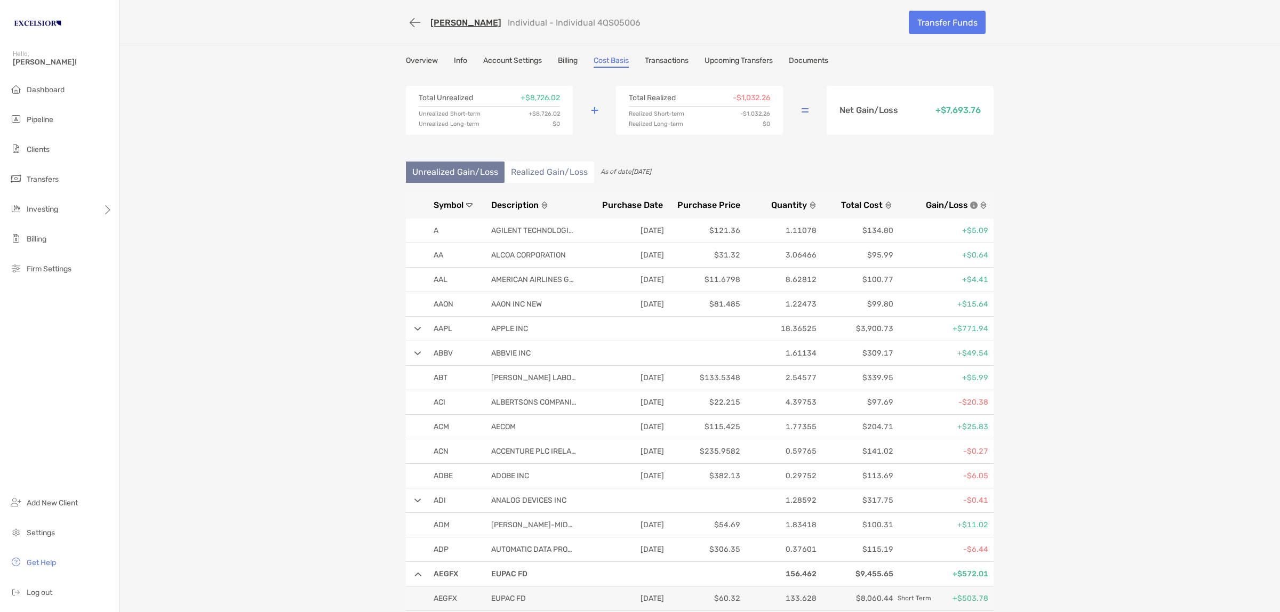
click at [409, 20] on button "button" at bounding box center [415, 23] width 18 height 20
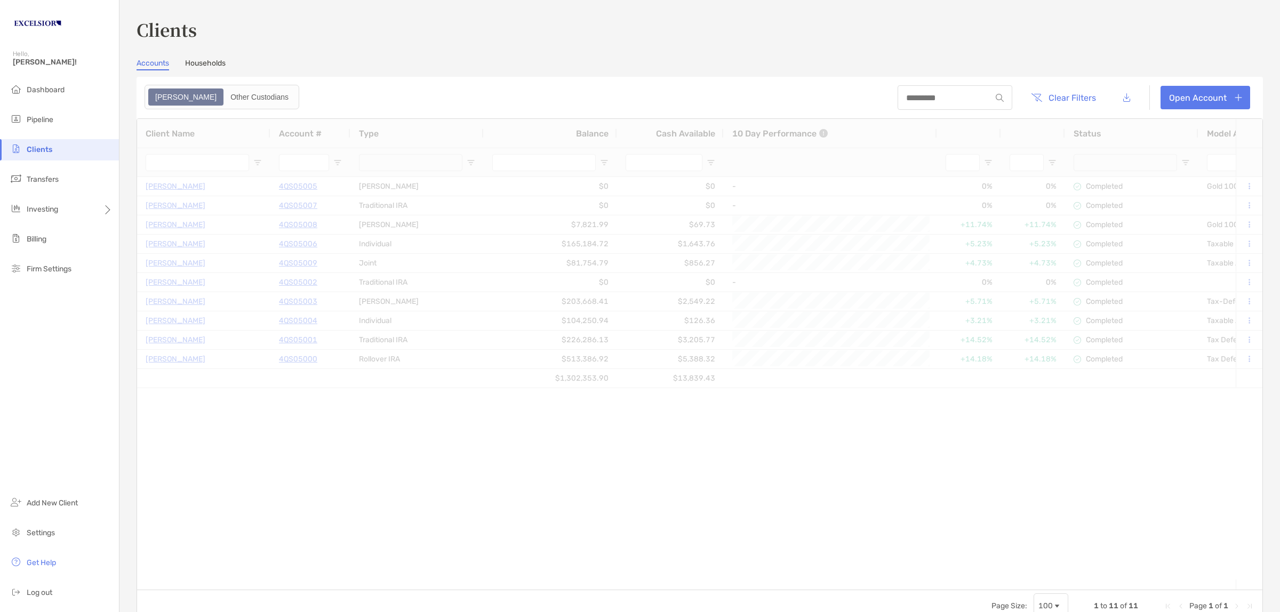
type input "**********"
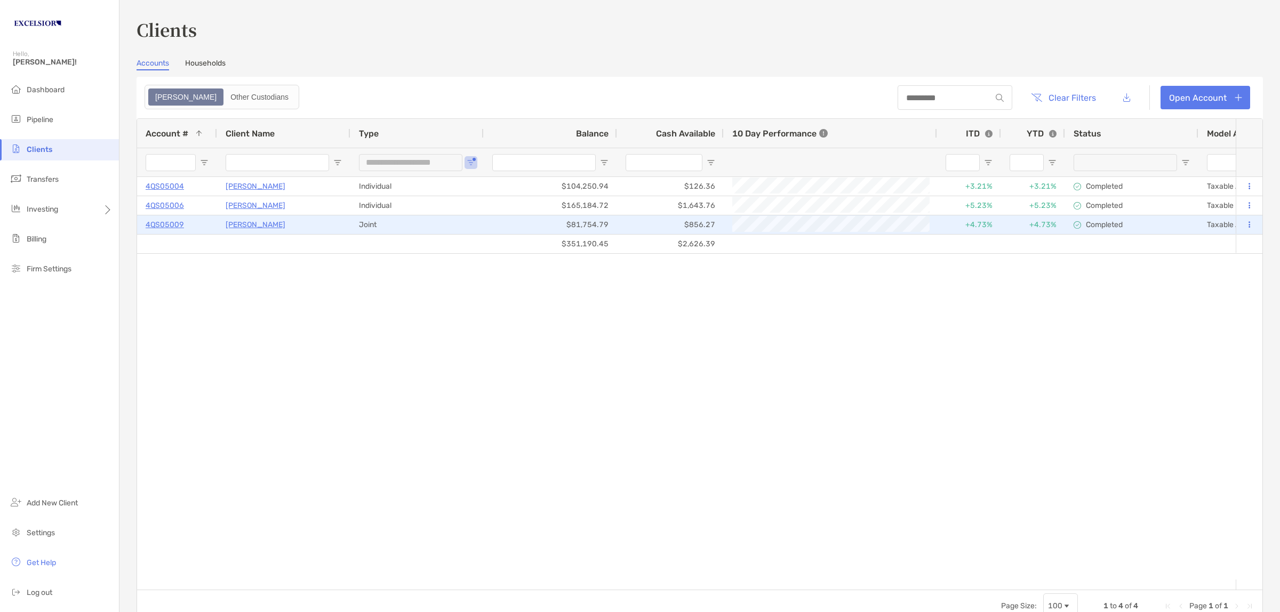
click at [168, 222] on p "4QS05009" at bounding box center [165, 224] width 38 height 13
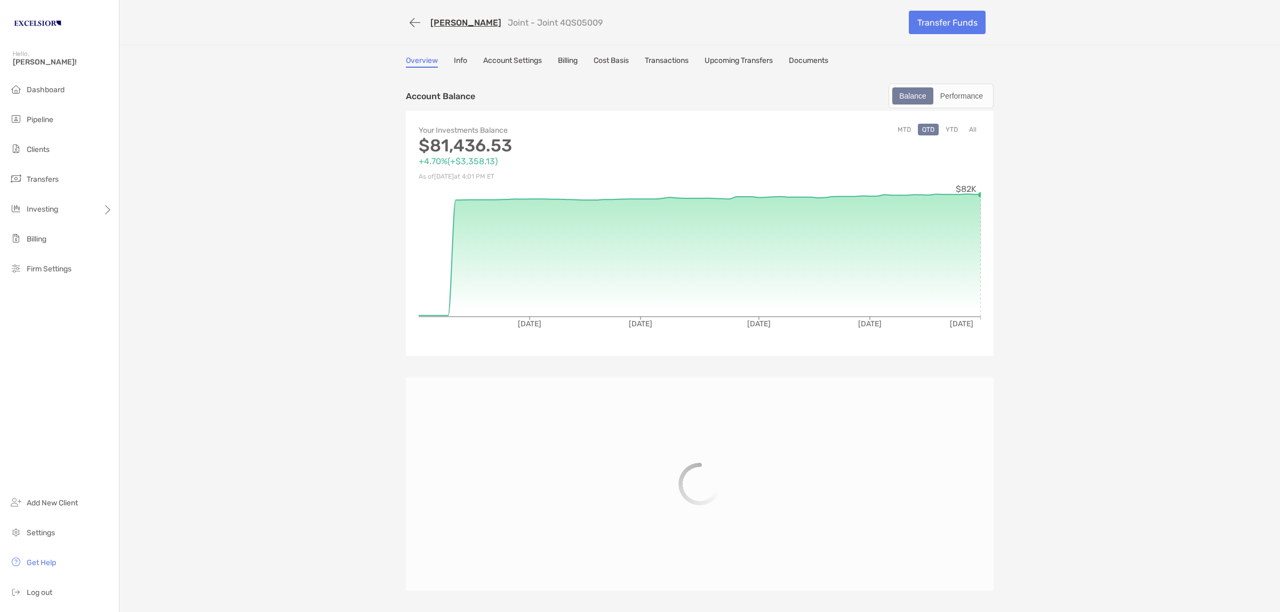
click at [608, 57] on link "Cost Basis" at bounding box center [611, 62] width 35 height 12
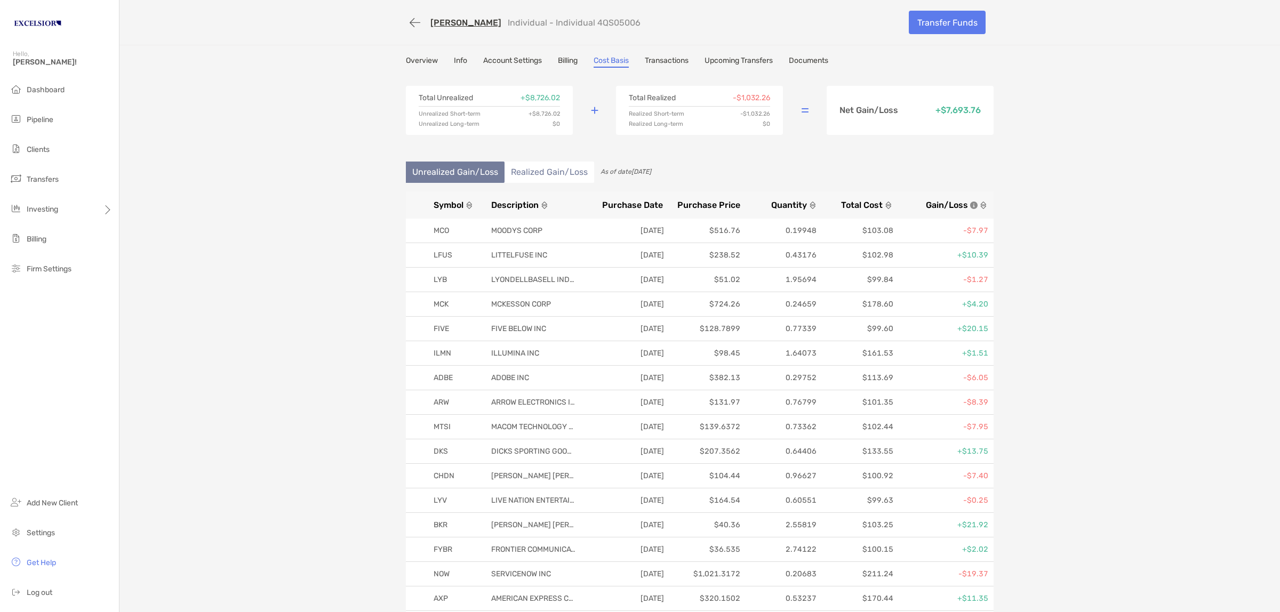
click at [941, 200] on span "Gain/Loss" at bounding box center [947, 205] width 42 height 10
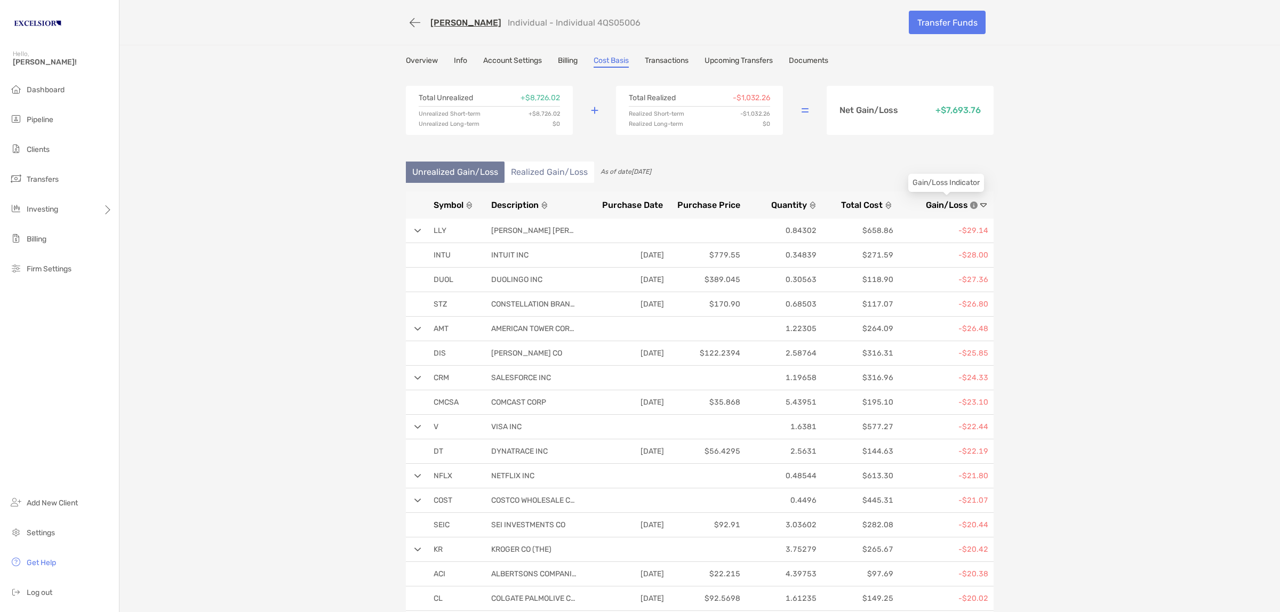
click at [940, 202] on span "Gain/Loss" at bounding box center [947, 205] width 42 height 10
